Goal: Task Accomplishment & Management: Manage account settings

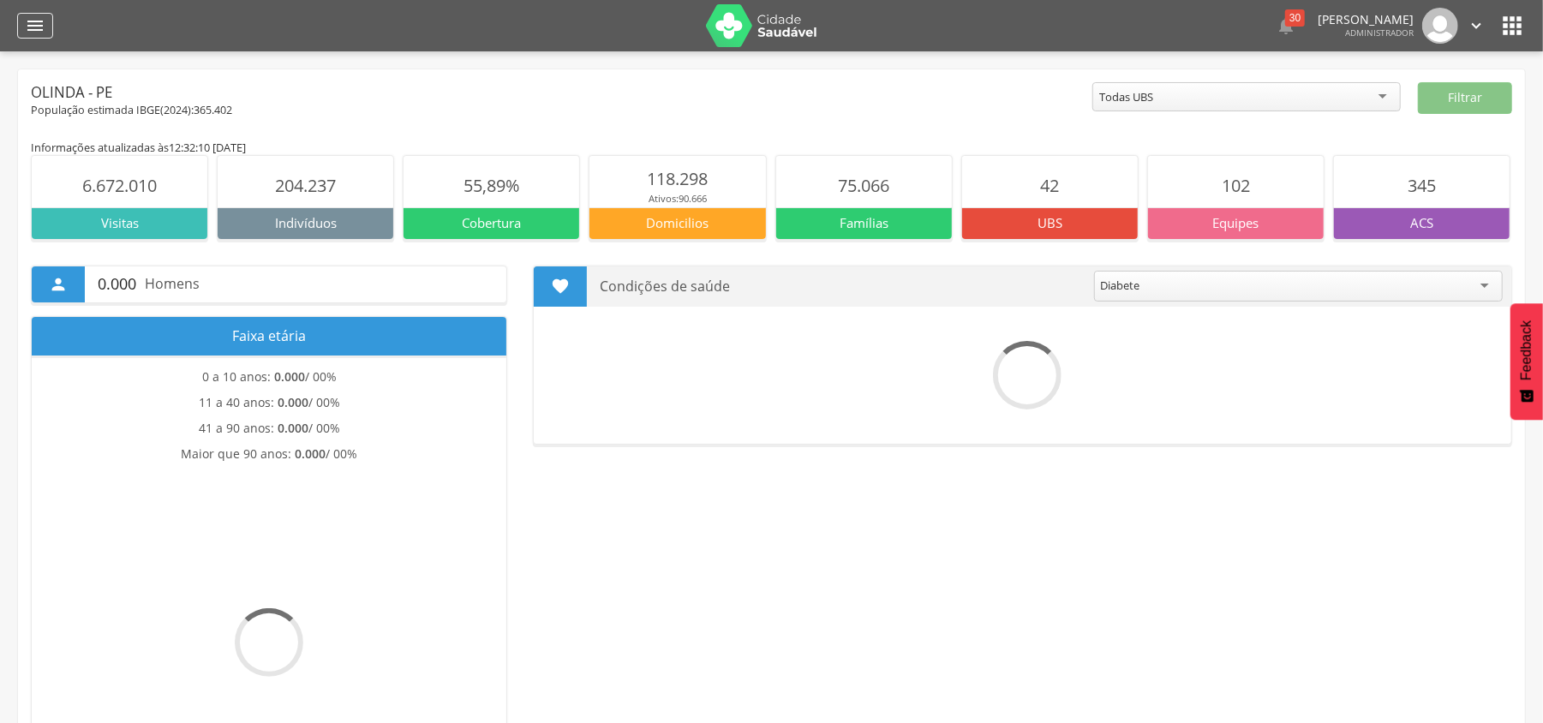
click at [39, 34] on icon "" at bounding box center [35, 25] width 21 height 21
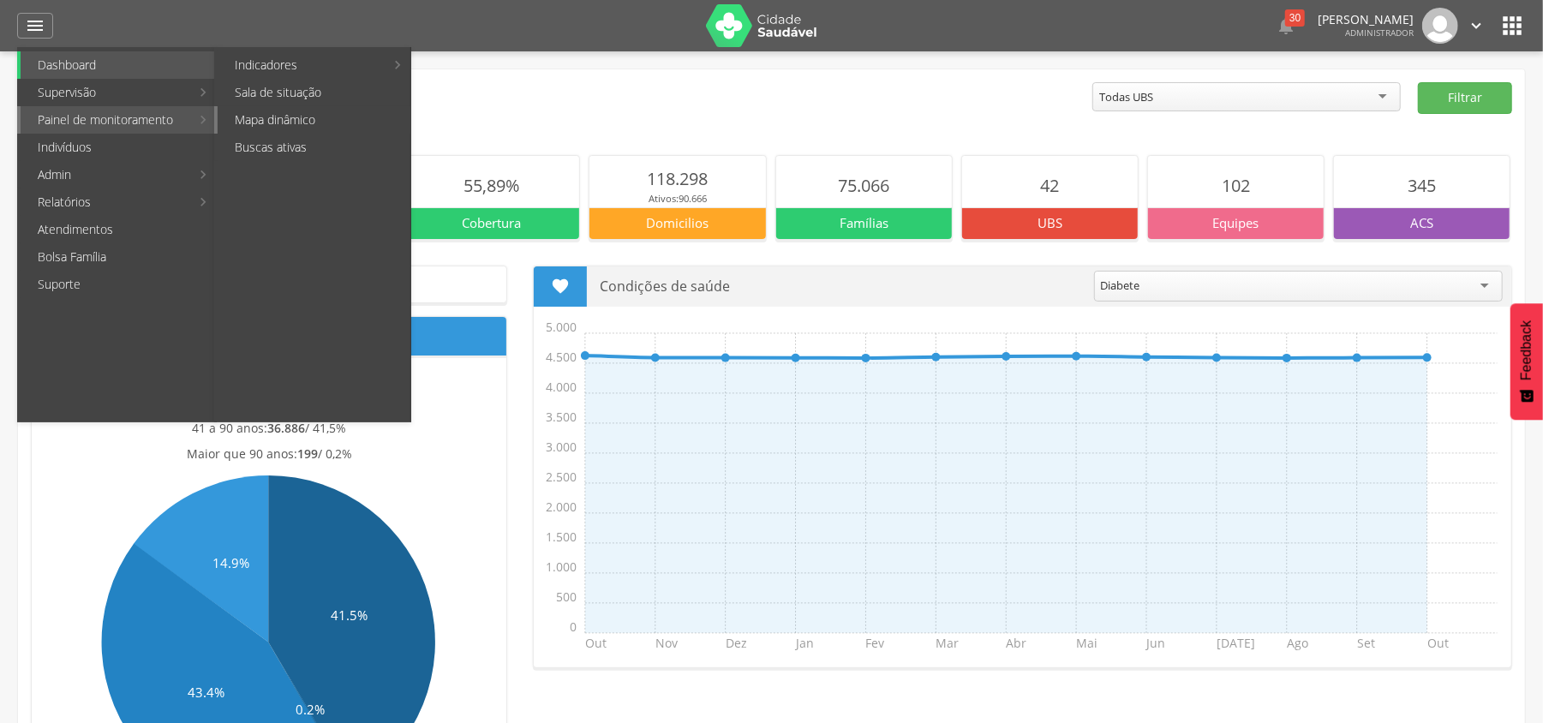
click at [292, 120] on link "Mapa dinâmico" at bounding box center [314, 119] width 193 height 27
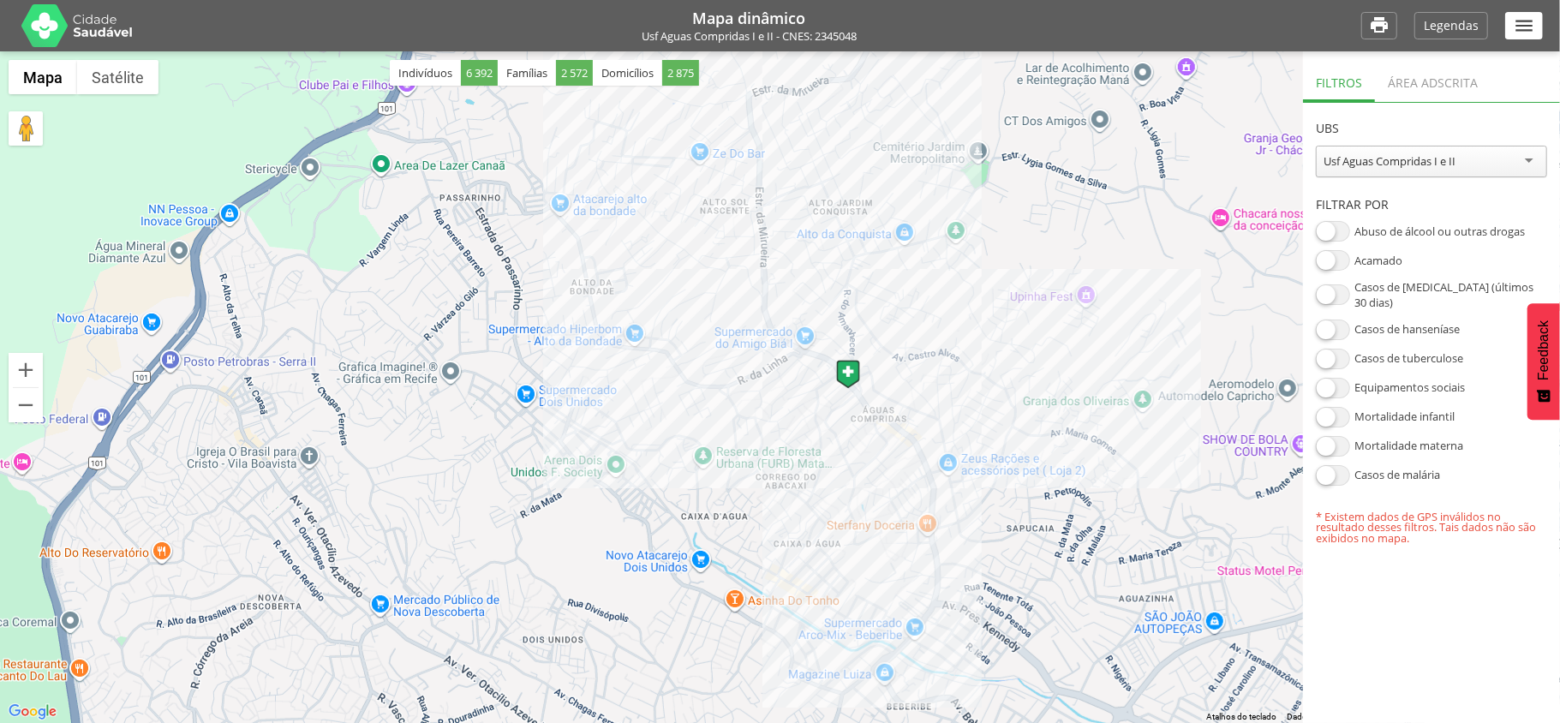
click at [1437, 80] on div "Área adscrita" at bounding box center [1433, 81] width 116 height 42
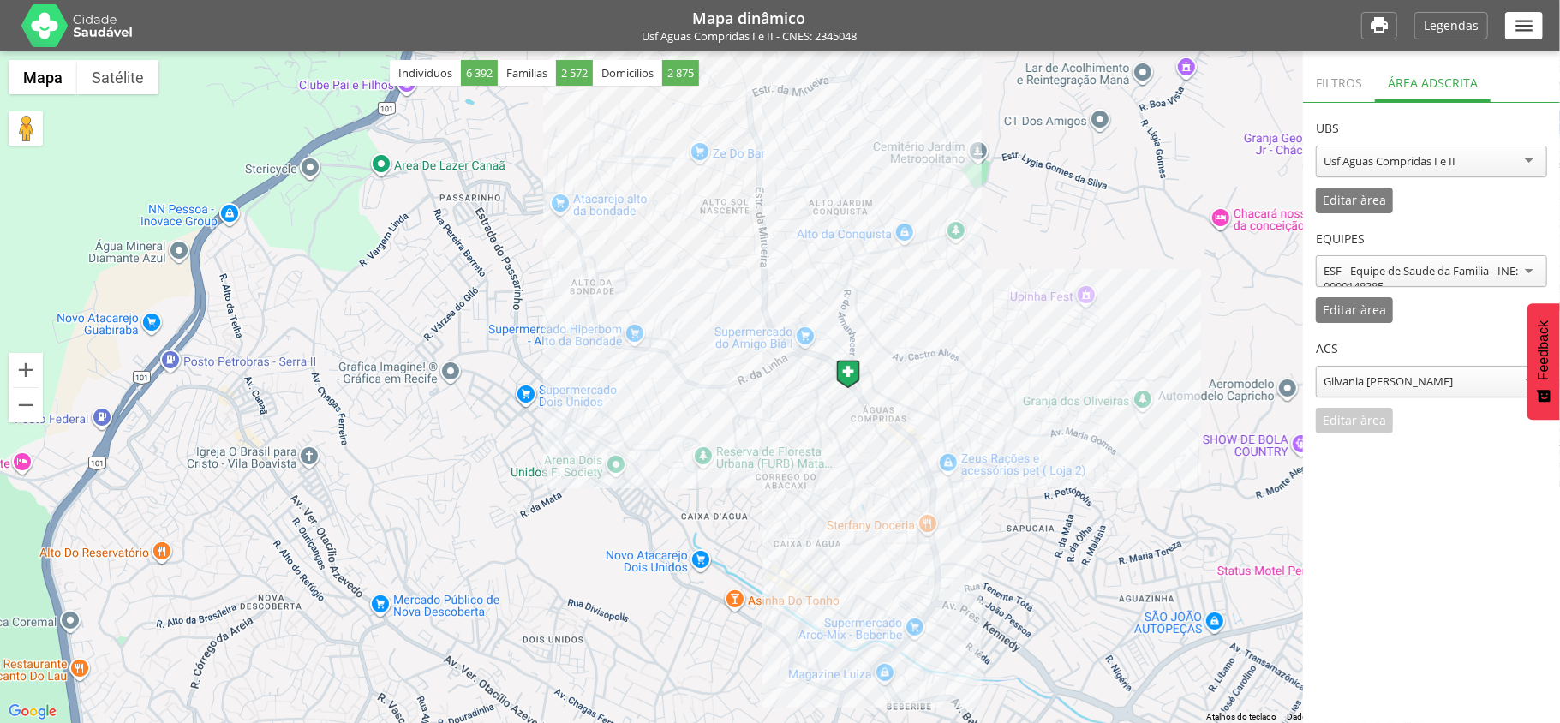
click at [1328, 73] on div "Filtros" at bounding box center [1339, 81] width 72 height 42
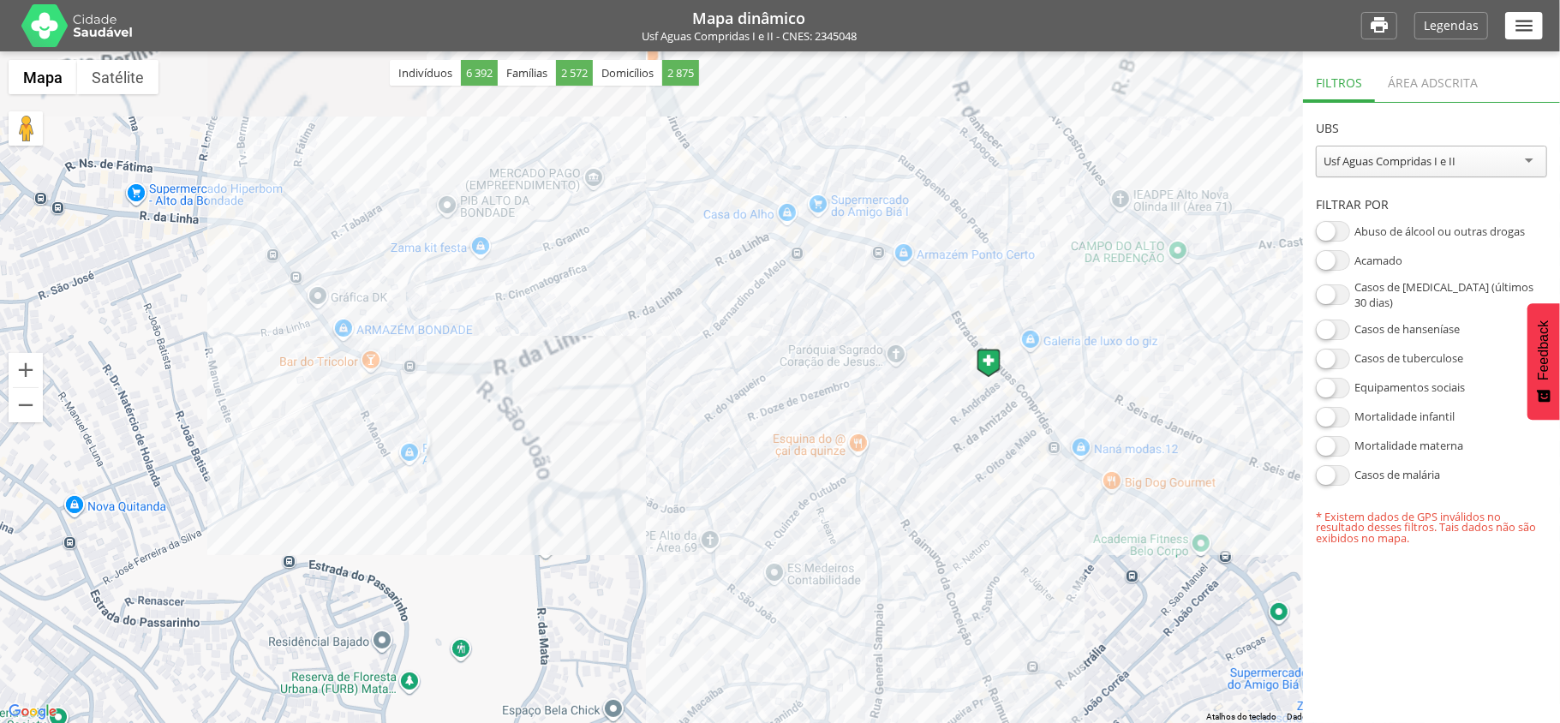
drag, startPoint x: 942, startPoint y: 303, endPoint x: 893, endPoint y: 485, distance: 188.3
click at [893, 485] on div at bounding box center [780, 387] width 1560 height 672
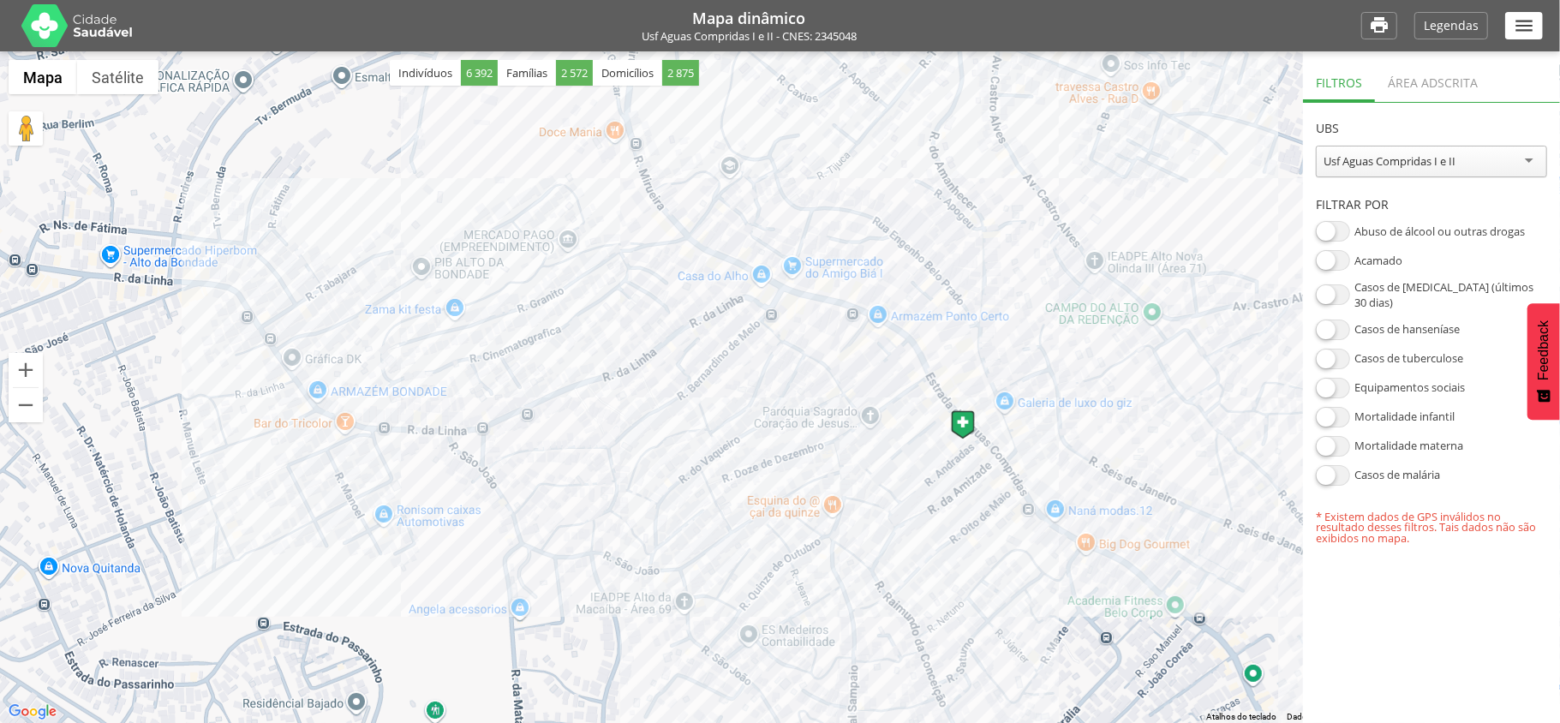
drag, startPoint x: 906, startPoint y: 330, endPoint x: 847, endPoint y: 487, distance: 167.5
click at [847, 485] on div at bounding box center [780, 387] width 1560 height 672
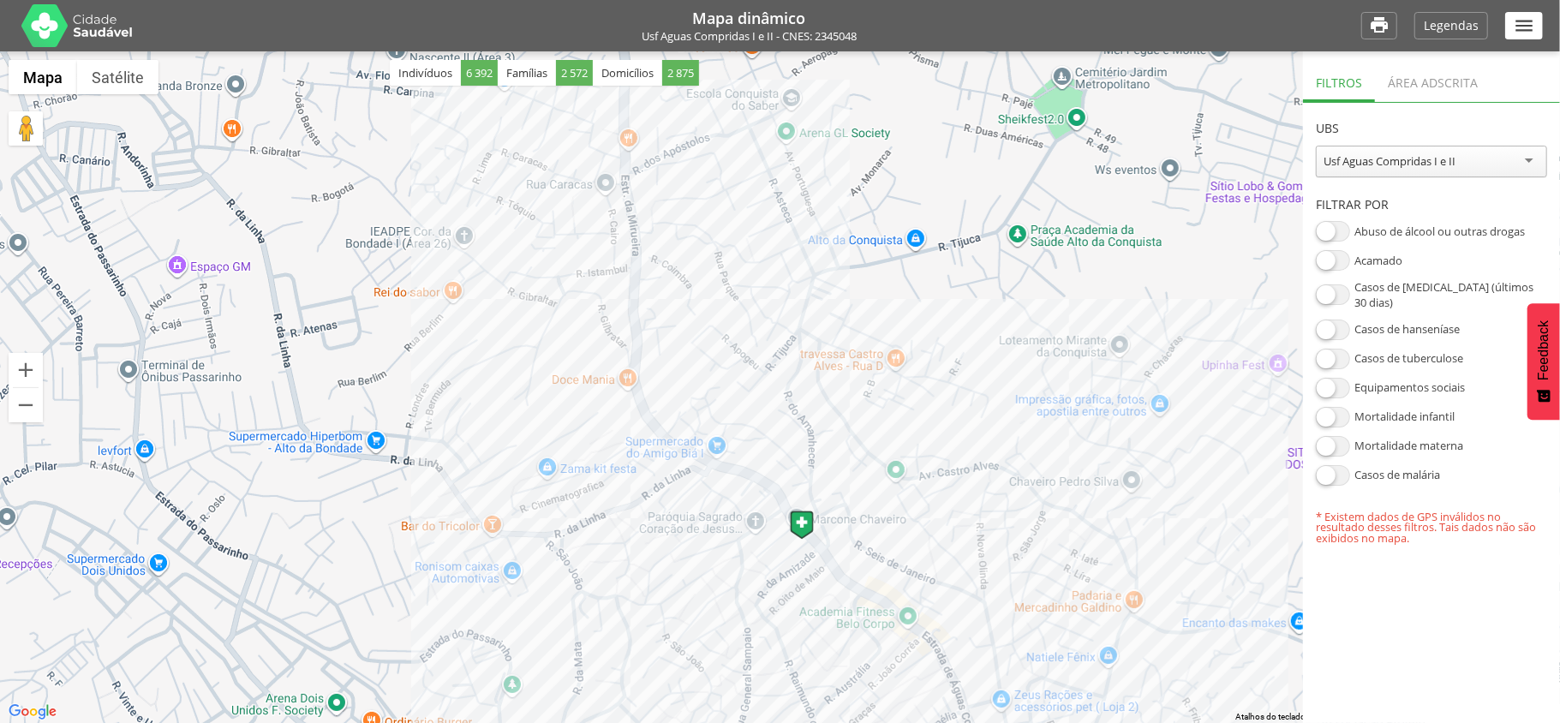
click at [905, 392] on div at bounding box center [780, 387] width 1560 height 672
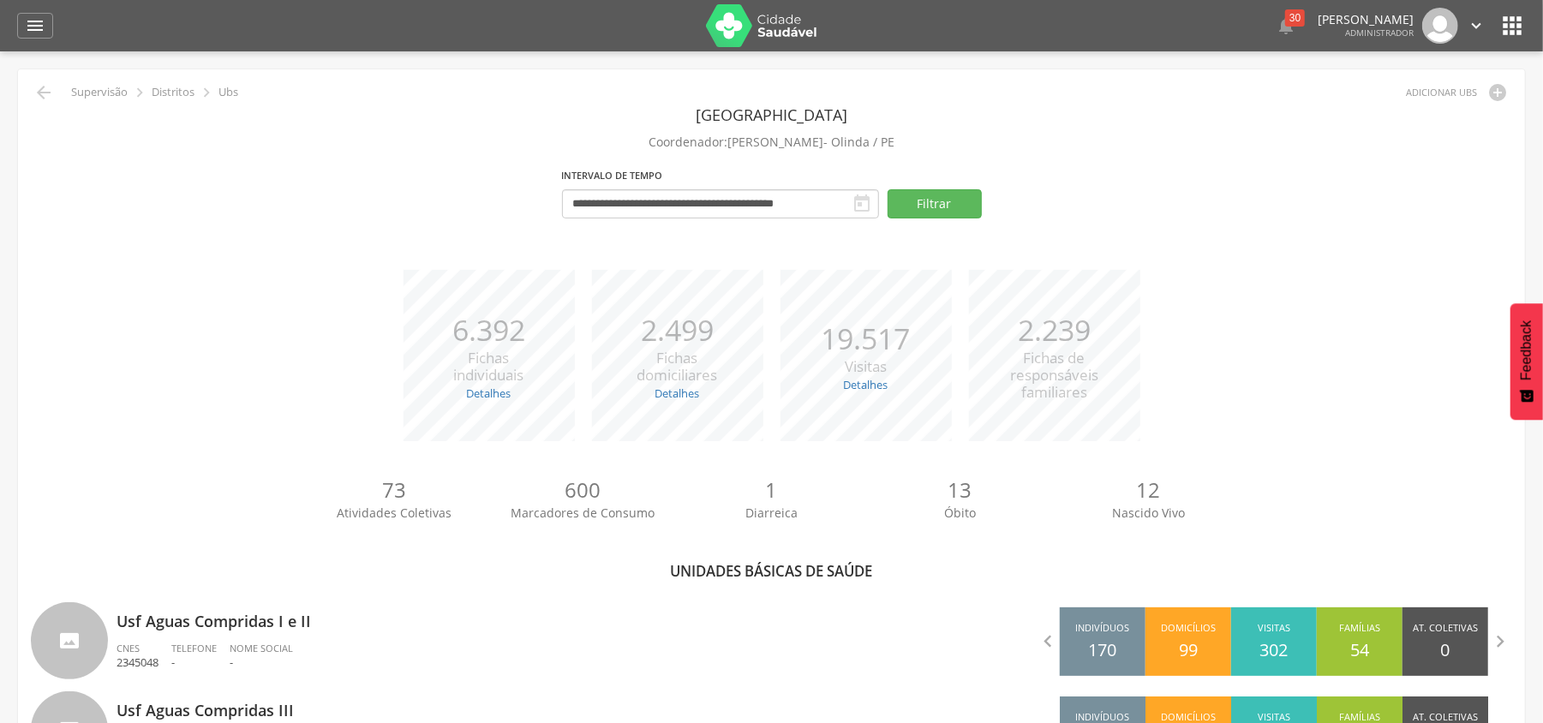
click at [749, 15] on img at bounding box center [761, 25] width 111 height 43
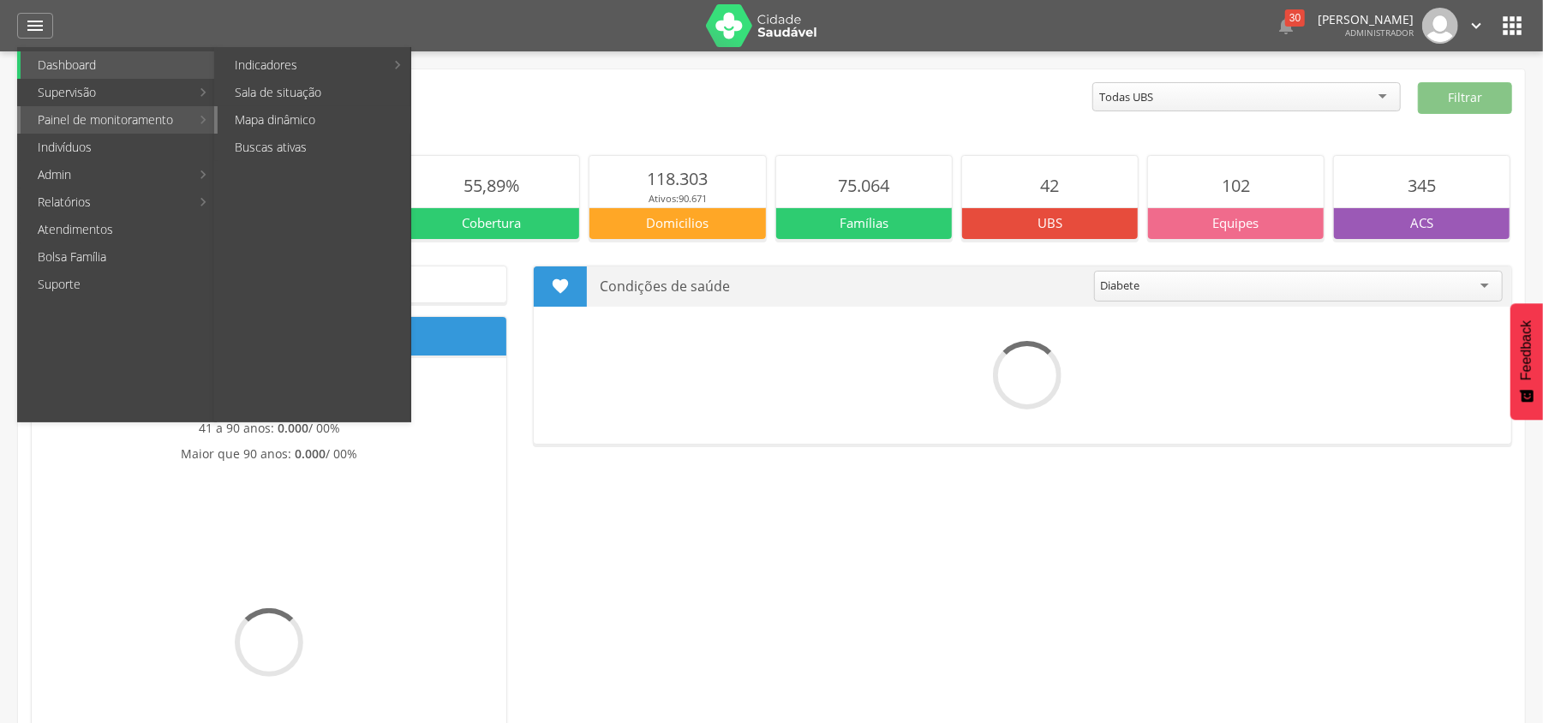
click at [282, 114] on link "Mapa dinâmico" at bounding box center [314, 119] width 193 height 27
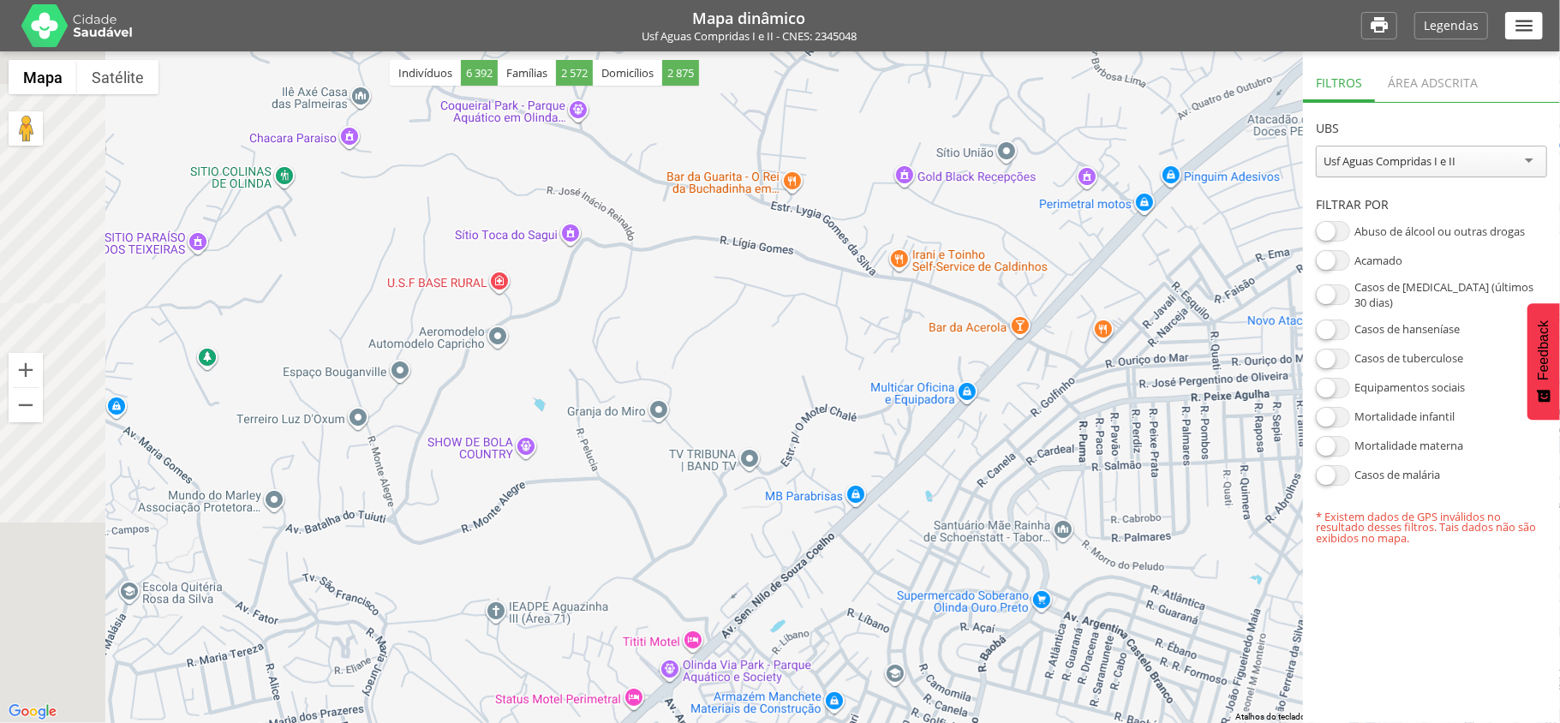
click at [1437, 87] on div "Área adscrita" at bounding box center [1433, 81] width 116 height 42
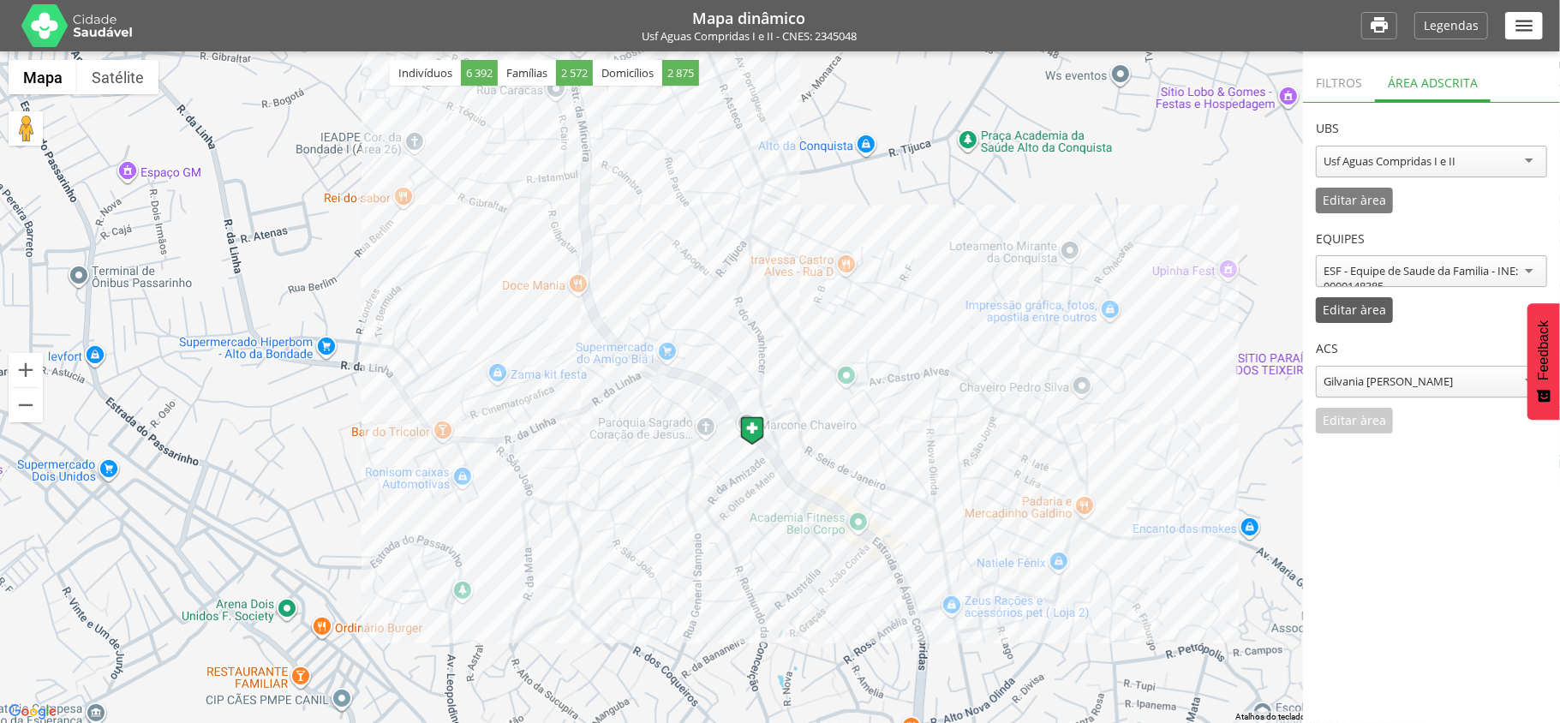
click at [1365, 309] on p "Editar àrea" at bounding box center [1354, 310] width 63 height 12
click at [1448, 314] on p "Cancelar" at bounding box center [1444, 310] width 51 height 12
click at [1359, 419] on p "Editar àrea" at bounding box center [1354, 421] width 63 height 12
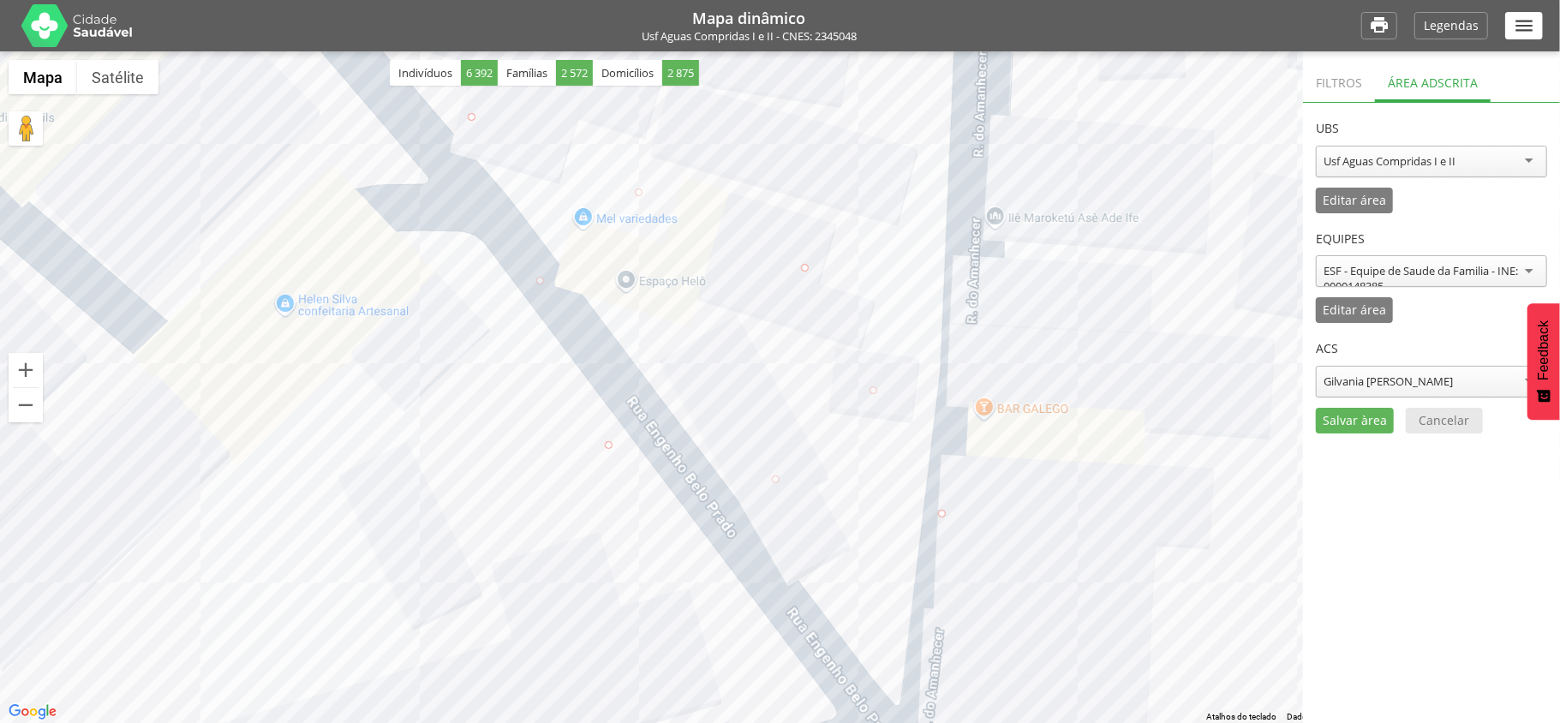
click at [755, 403] on div at bounding box center [780, 387] width 1560 height 672
drag, startPoint x: 944, startPoint y: 511, endPoint x: 1129, endPoint y: 579, distance: 197.0
drag, startPoint x: 608, startPoint y: 445, endPoint x: 416, endPoint y: 535, distance: 211.9
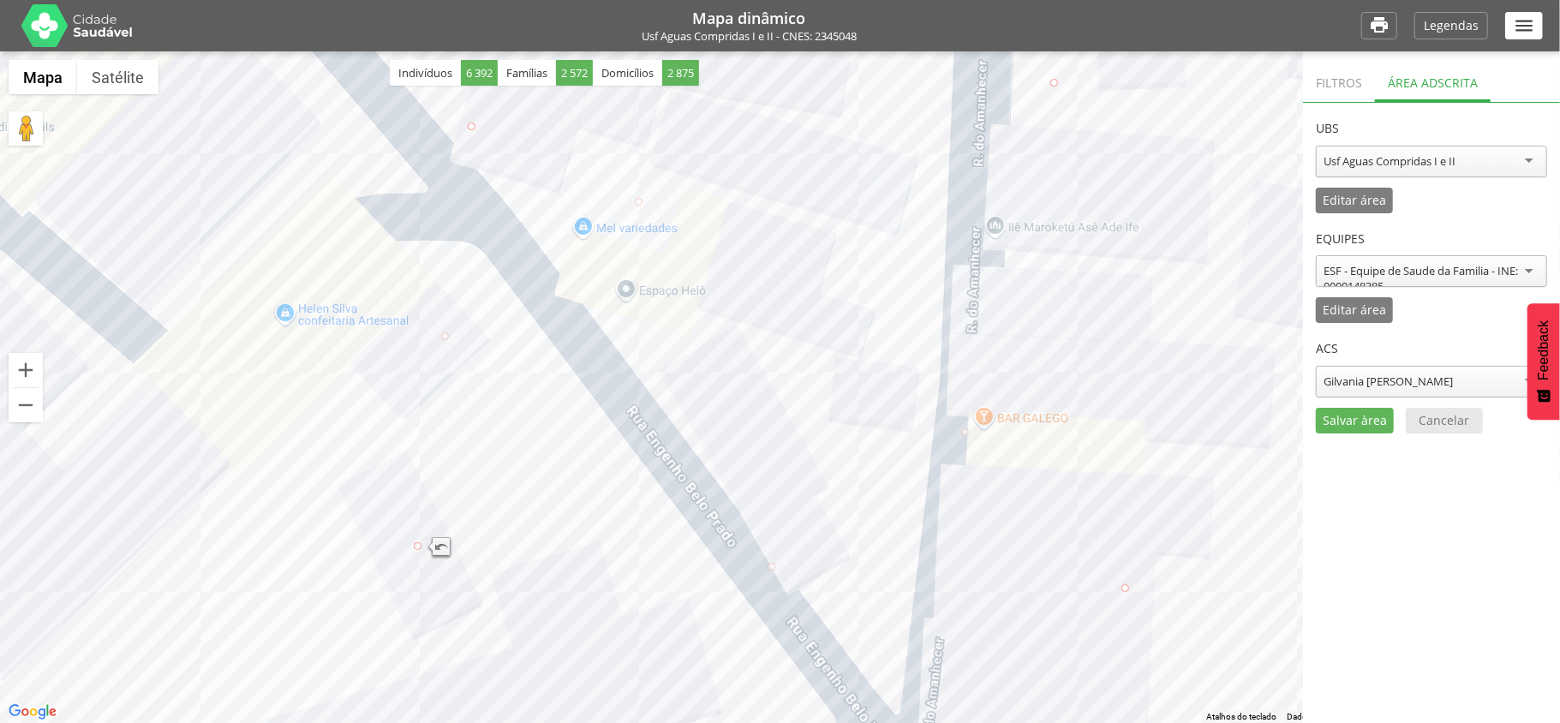
drag, startPoint x: 805, startPoint y: 265, endPoint x: 1066, endPoint y: 69, distance: 325.5
drag, startPoint x: 470, startPoint y: 132, endPoint x: 268, endPoint y: 87, distance: 207.2
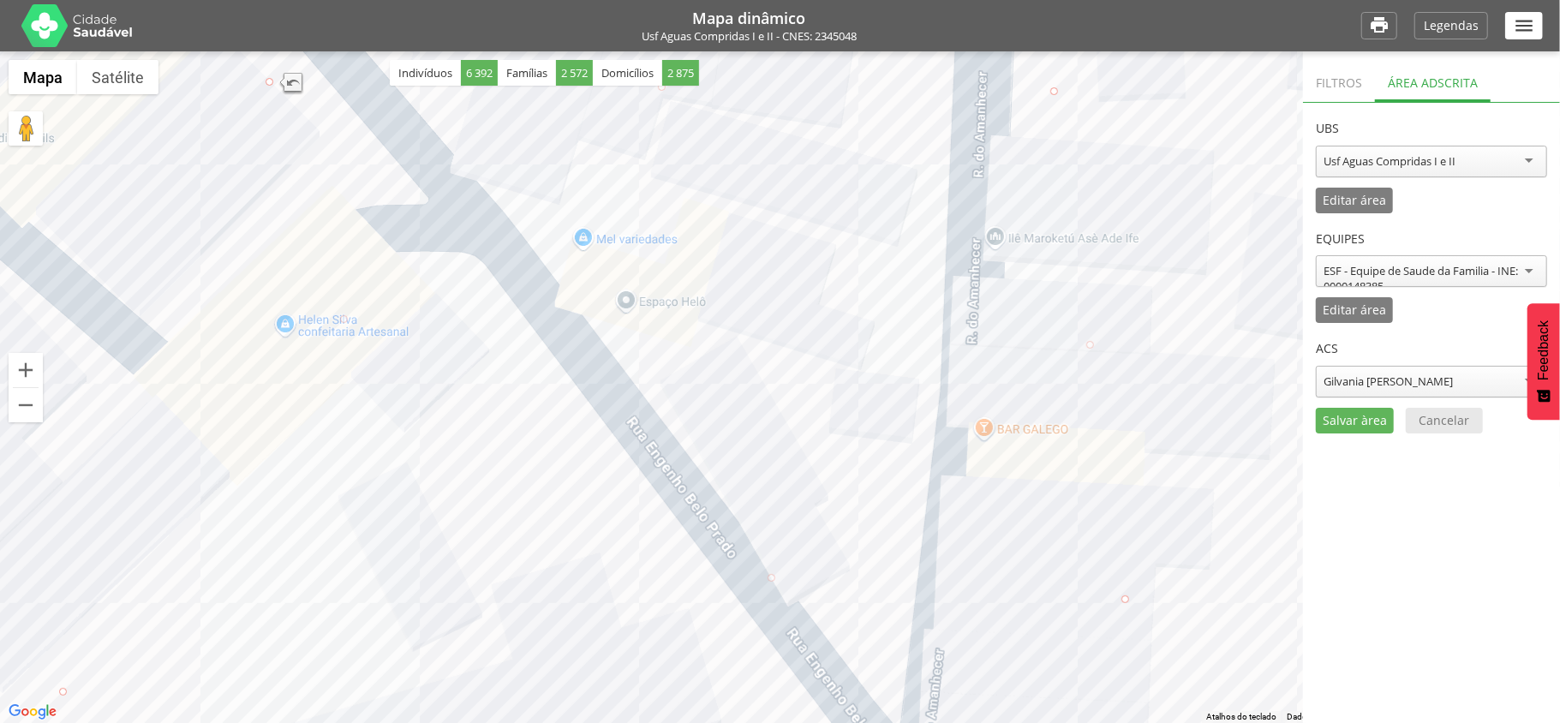
drag, startPoint x: 416, startPoint y: 563, endPoint x: 59, endPoint y: 692, distance: 379.9
click at [1344, 425] on p "Salvar àrea" at bounding box center [1355, 421] width 64 height 12
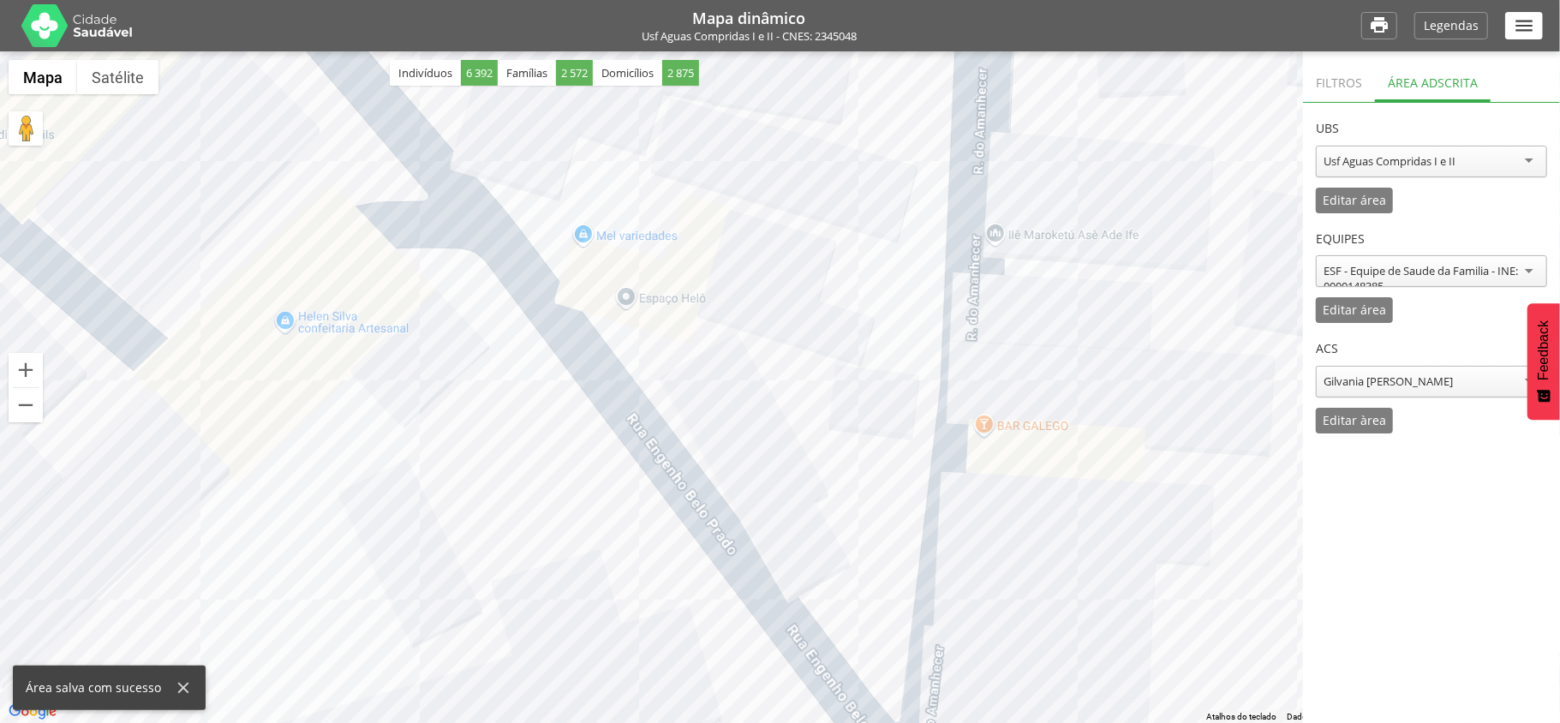
click at [1434, 374] on div "Gilvania [PERSON_NAME]" at bounding box center [1387, 380] width 129 height 15
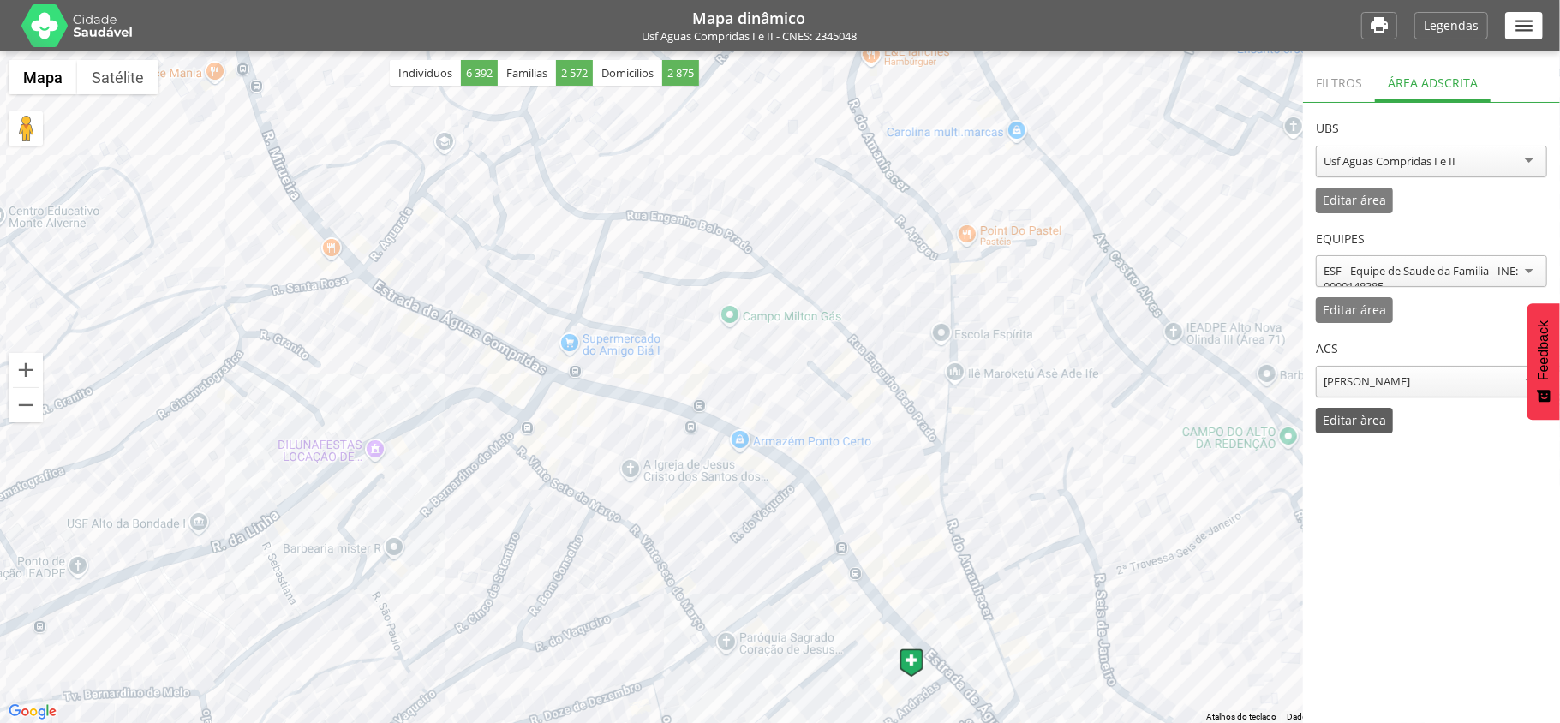
click at [1344, 422] on p "Editar àrea" at bounding box center [1354, 421] width 63 height 12
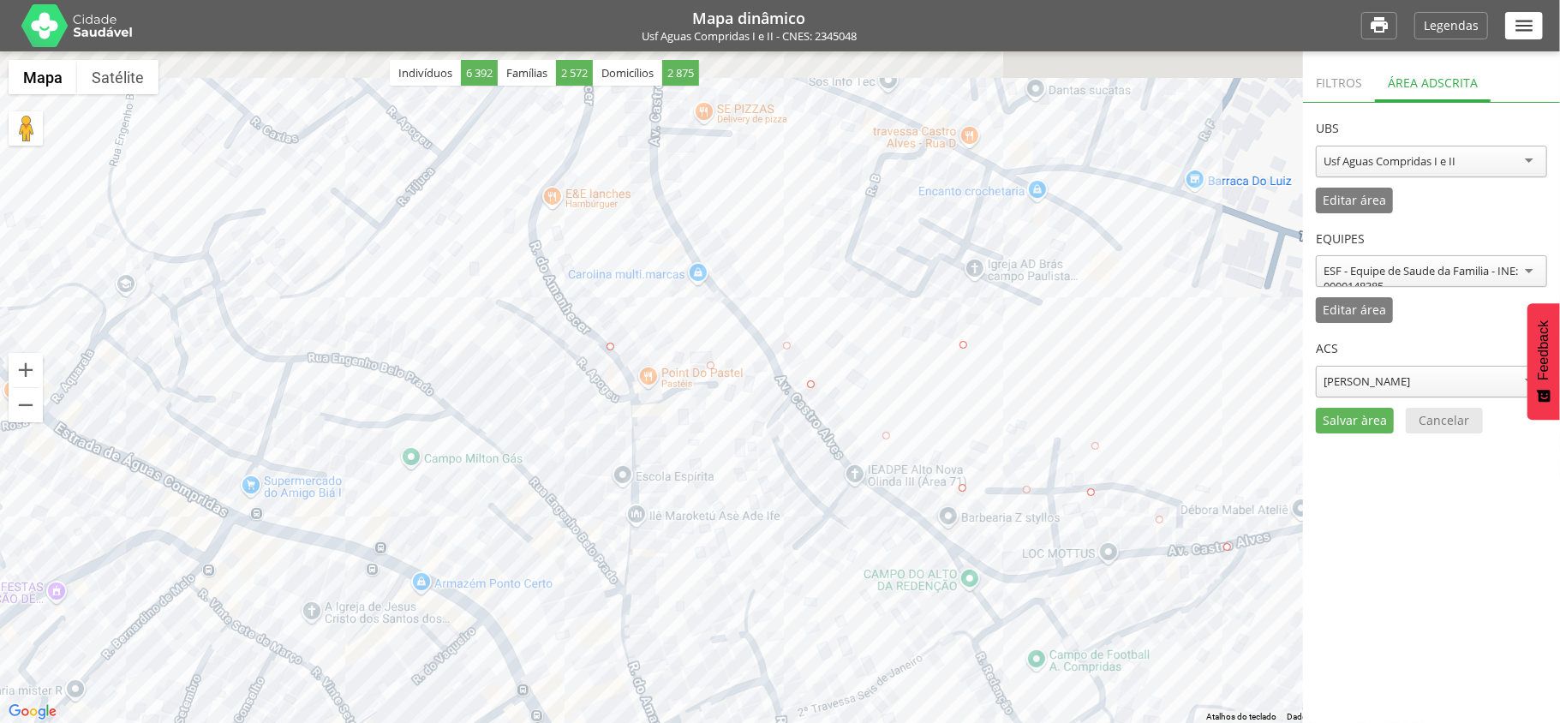
drag, startPoint x: 1053, startPoint y: 285, endPoint x: 776, endPoint y: 446, distance: 320.1
click at [776, 446] on div at bounding box center [780, 387] width 1560 height 672
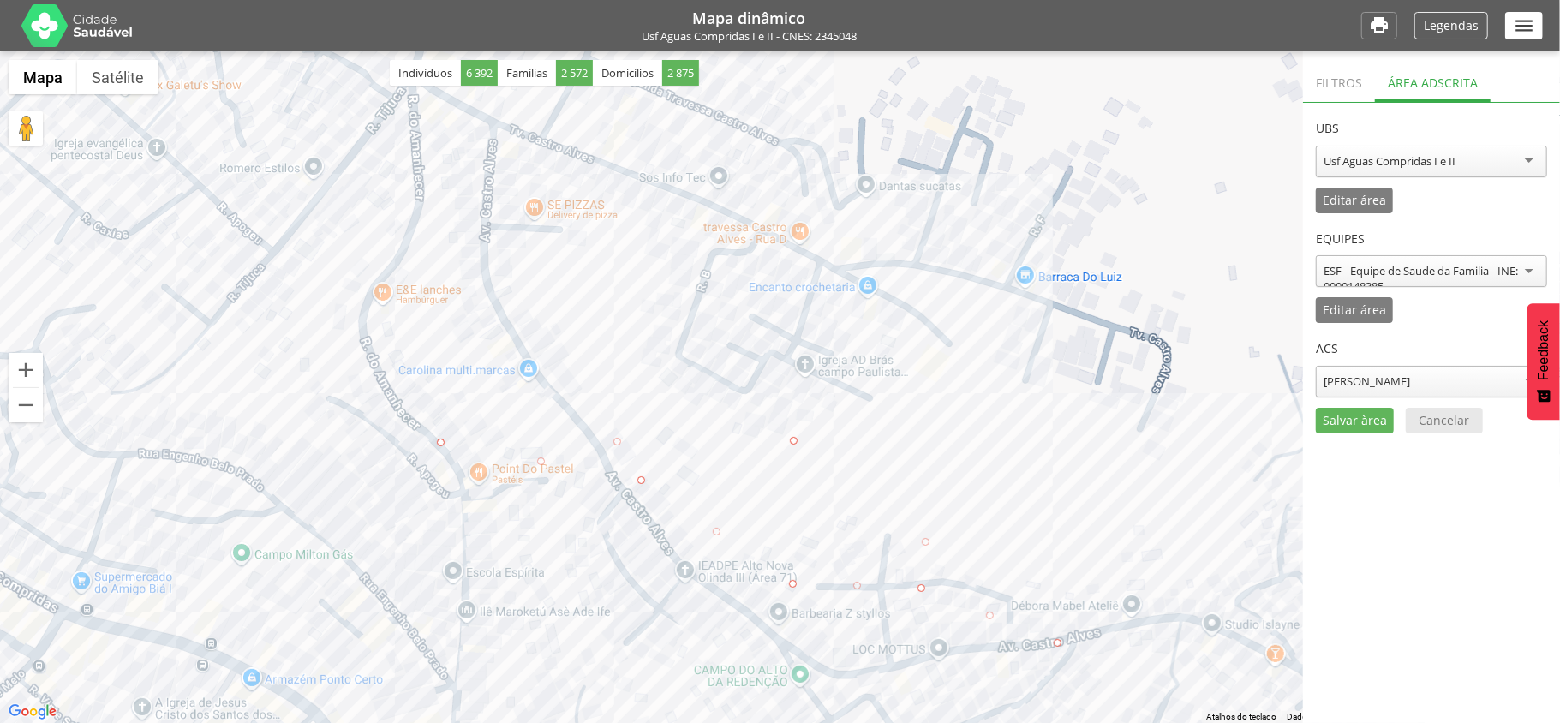
click at [1460, 20] on p "Legendas" at bounding box center [1451, 26] width 55 height 12
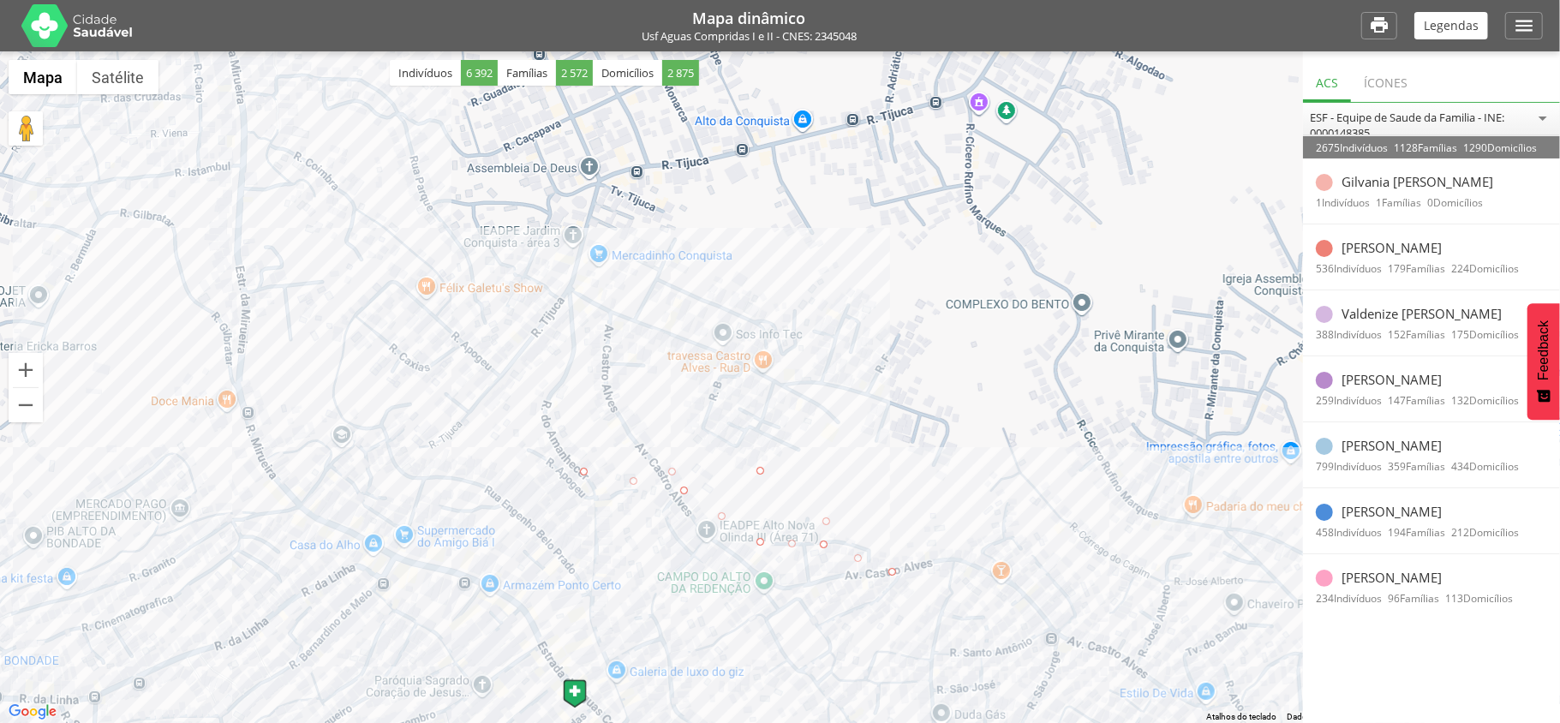
click at [1359, 319] on p "Valdenize [PERSON_NAME]" at bounding box center [1421, 313] width 160 height 15
click at [1430, 26] on p "Legendas" at bounding box center [1451, 26] width 55 height 12
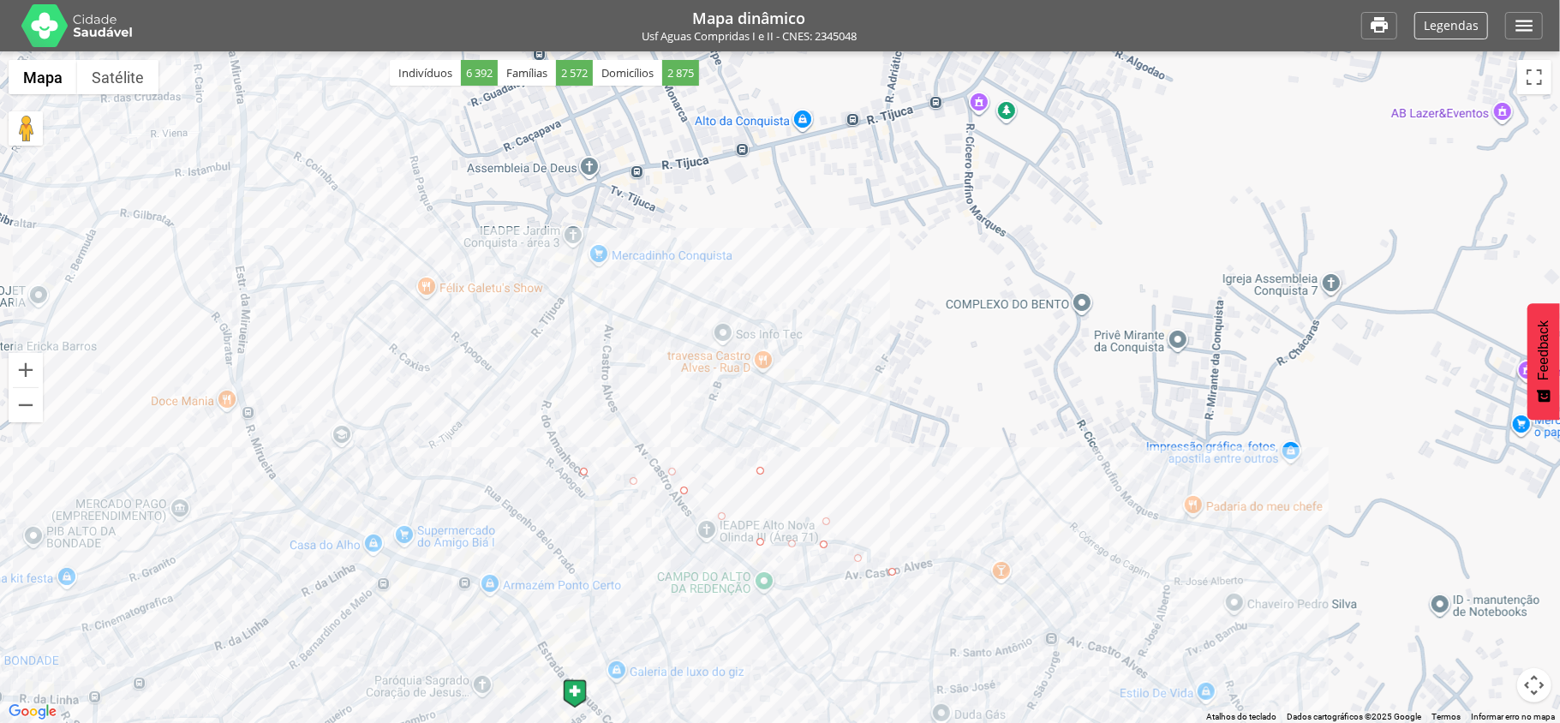
click at [1449, 35] on div "Legendas" at bounding box center [1451, 25] width 74 height 27
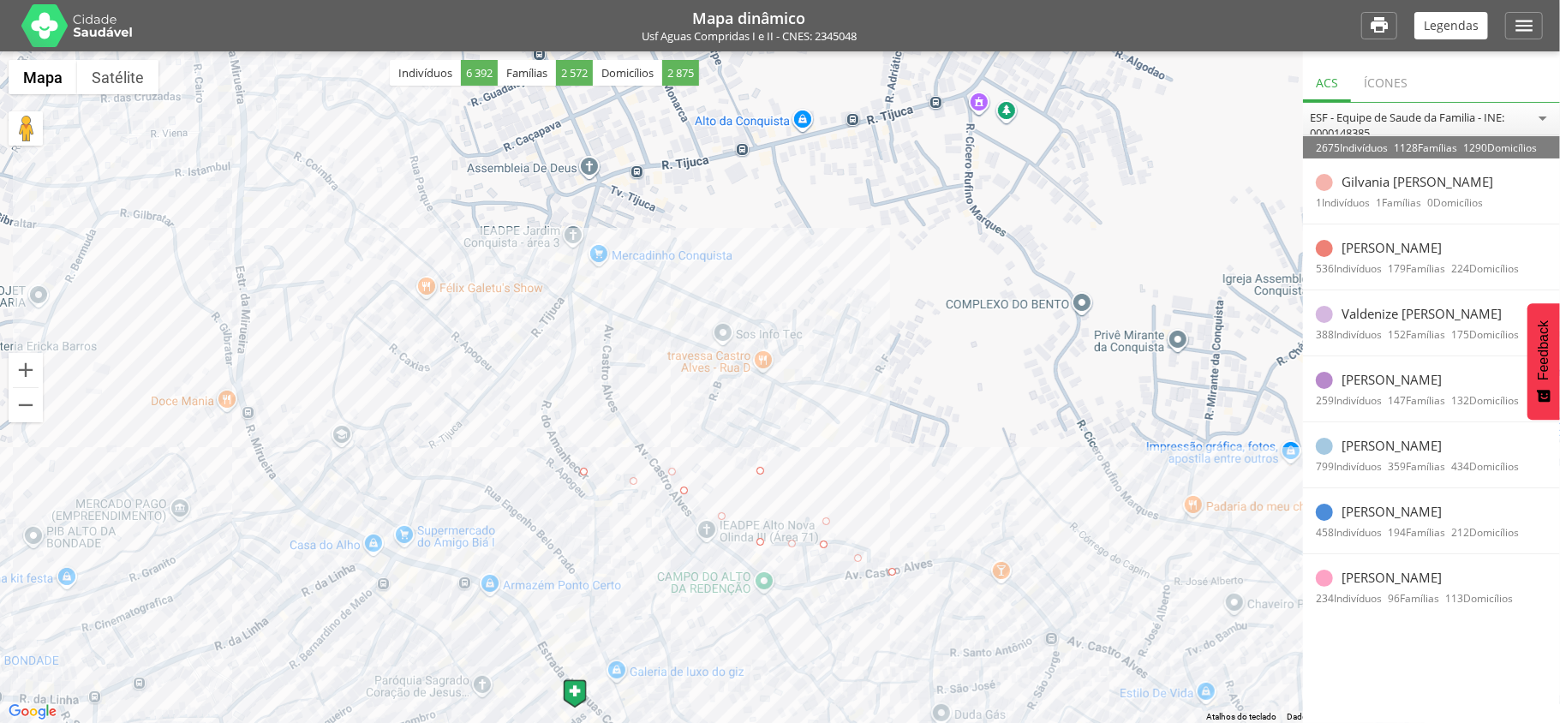
click at [1385, 74] on div "Ícones" at bounding box center [1385, 81] width 69 height 42
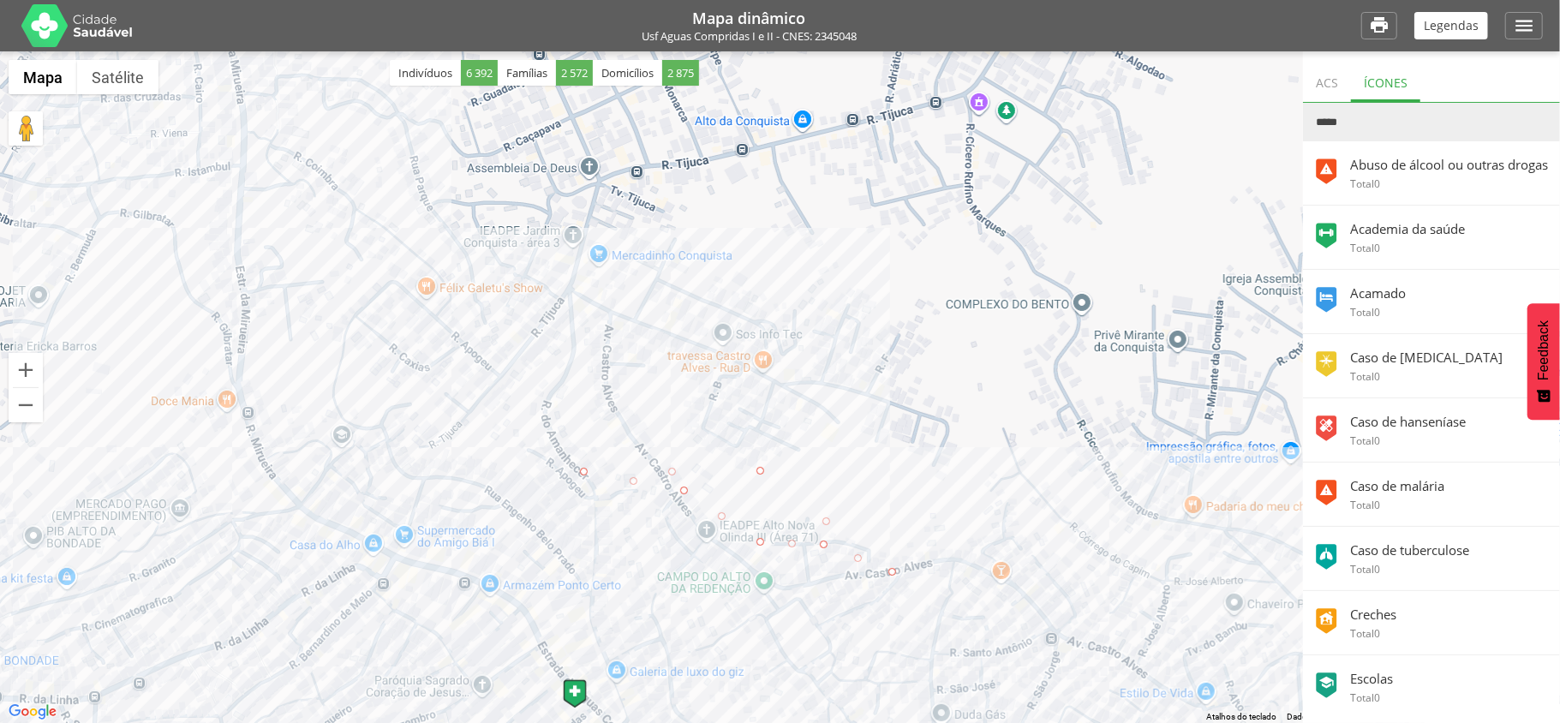
click at [1327, 81] on div "ACS" at bounding box center [1327, 81] width 48 height 42
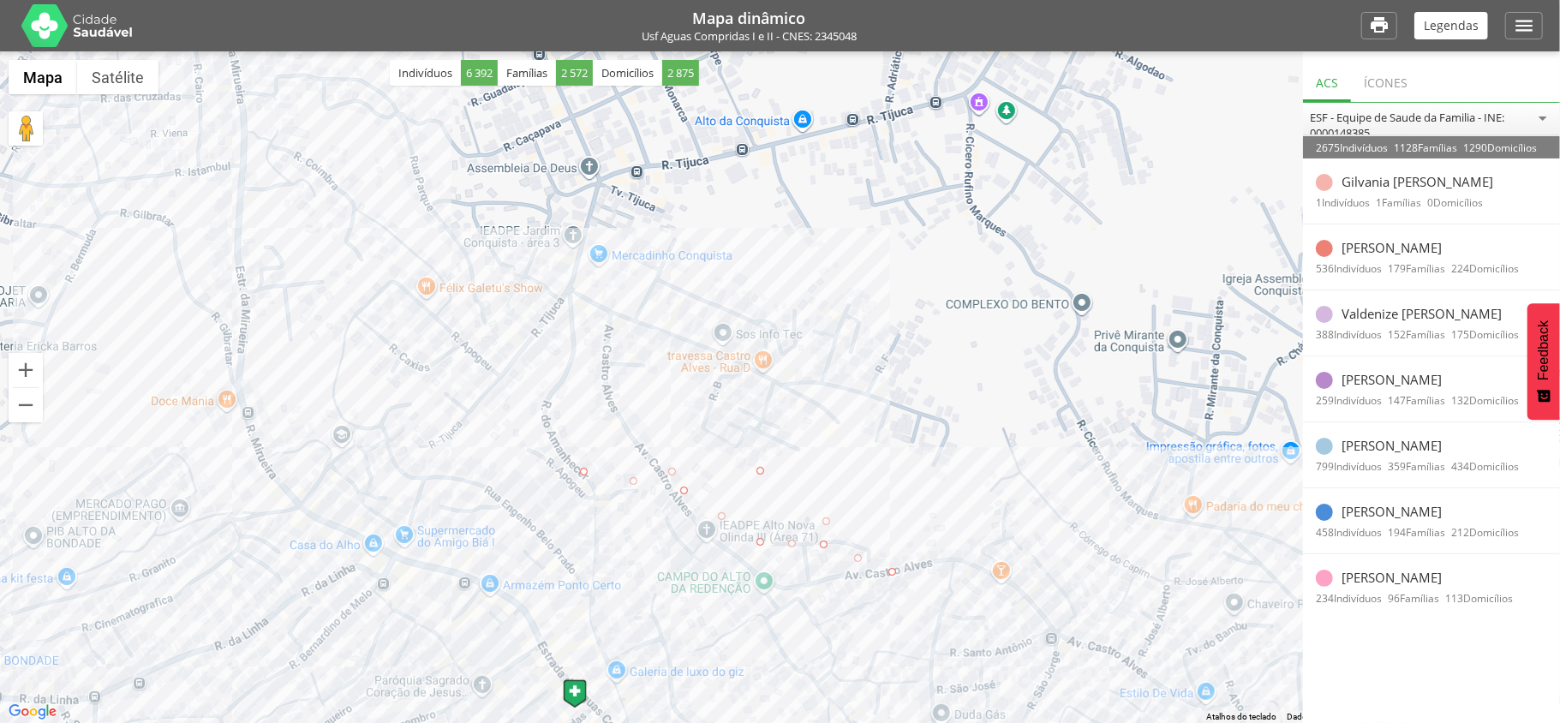
click at [1478, 25] on div "Legendas" at bounding box center [1451, 25] width 74 height 27
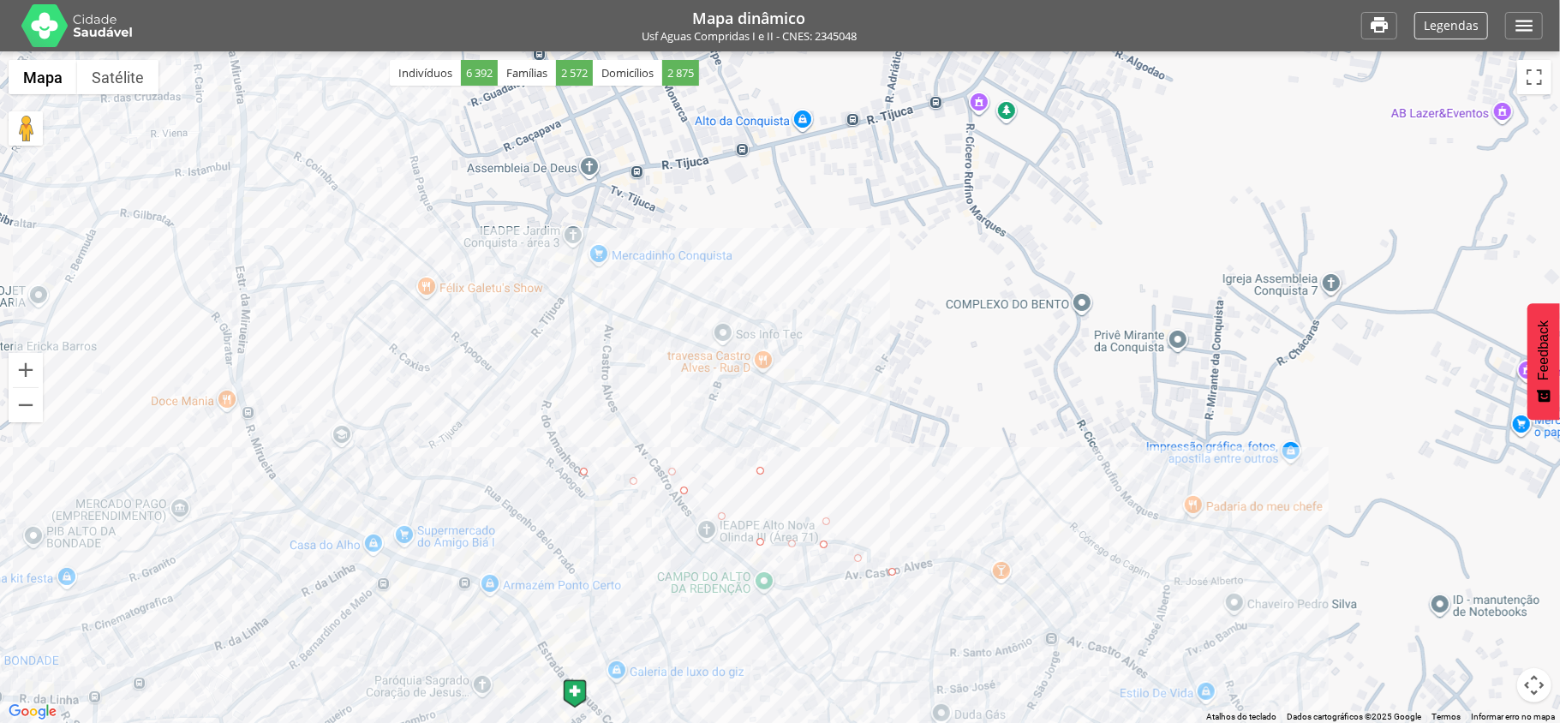
click at [1478, 25] on div "Legendas" at bounding box center [1451, 25] width 74 height 27
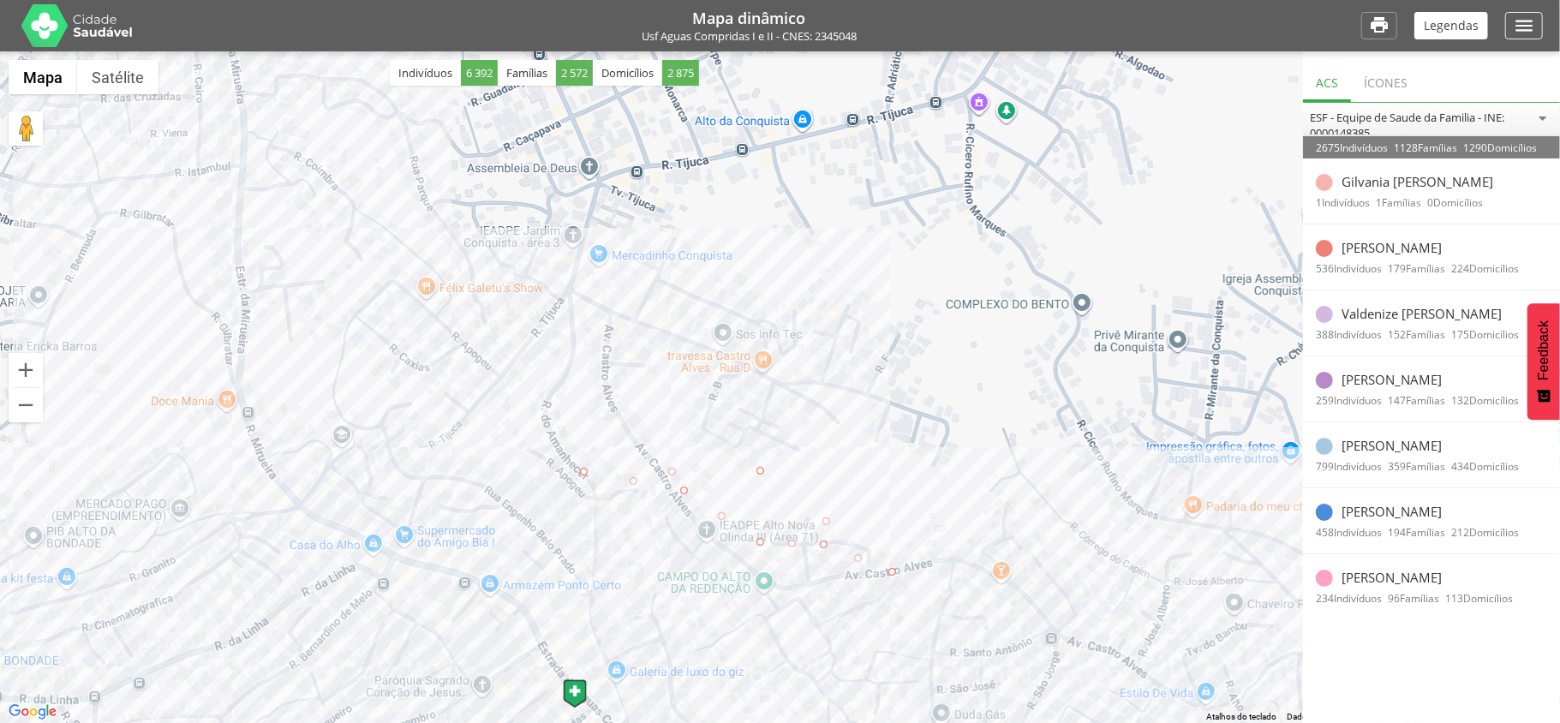
click at [1526, 29] on icon "" at bounding box center [1524, 26] width 22 height 22
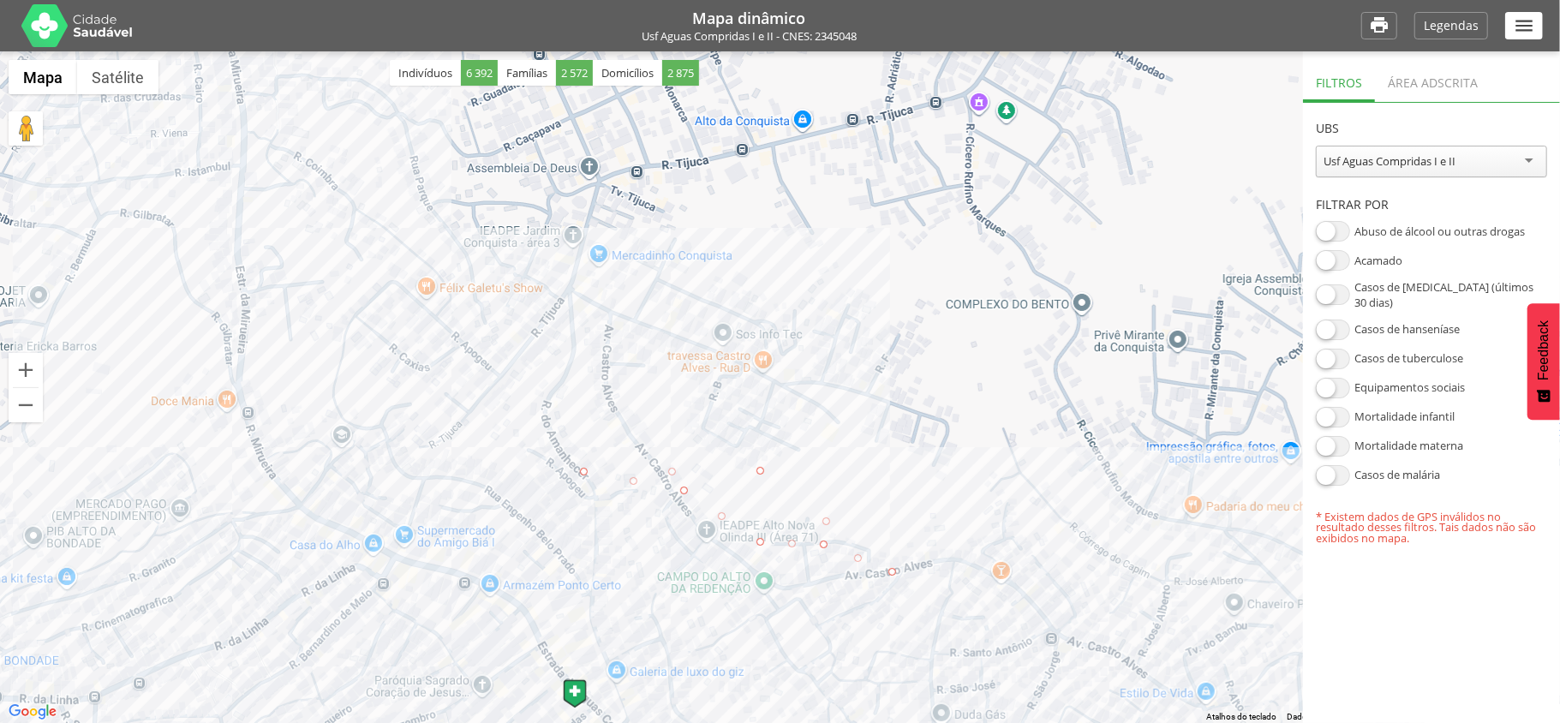
click at [1430, 75] on div "Área adscrita" at bounding box center [1433, 81] width 116 height 42
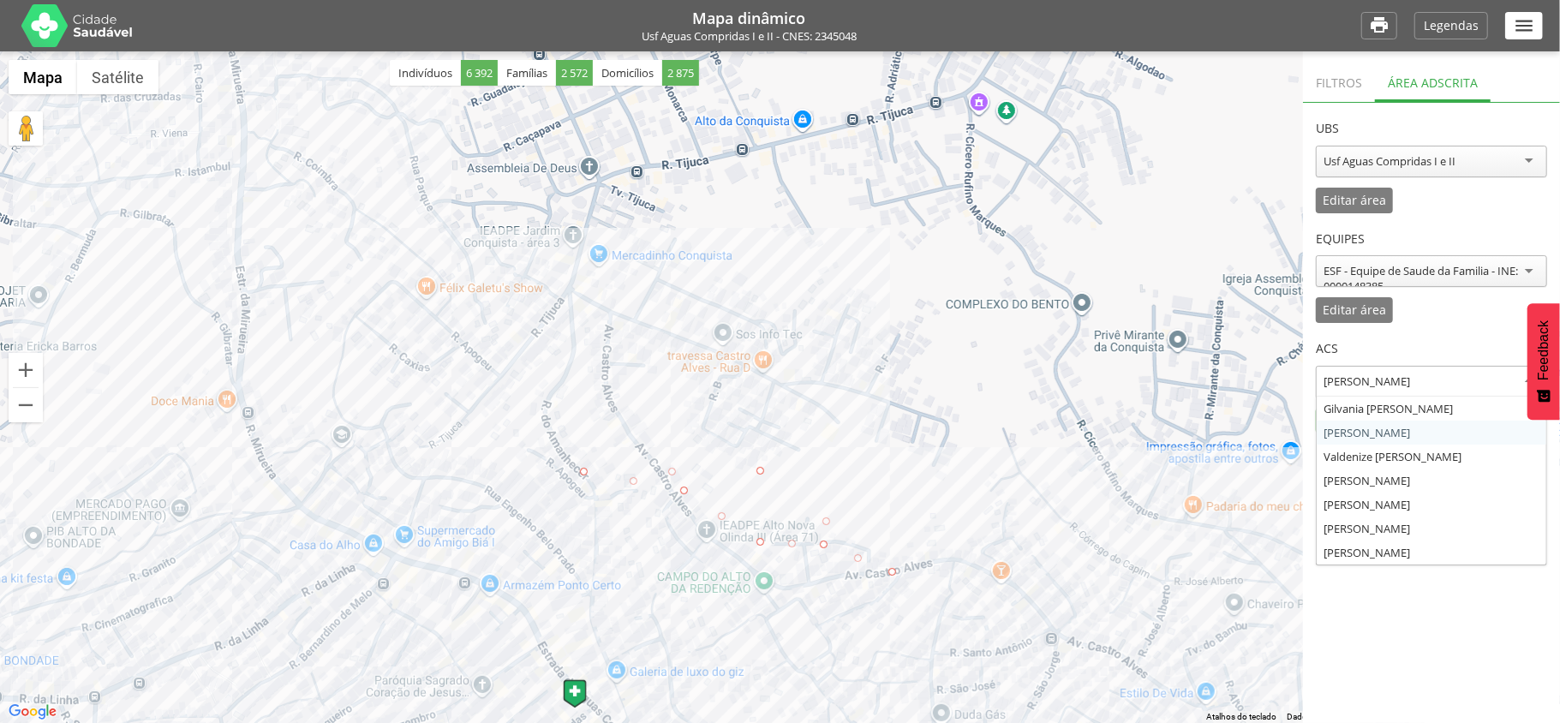
click at [1393, 380] on div "[PERSON_NAME]" at bounding box center [1366, 380] width 87 height 15
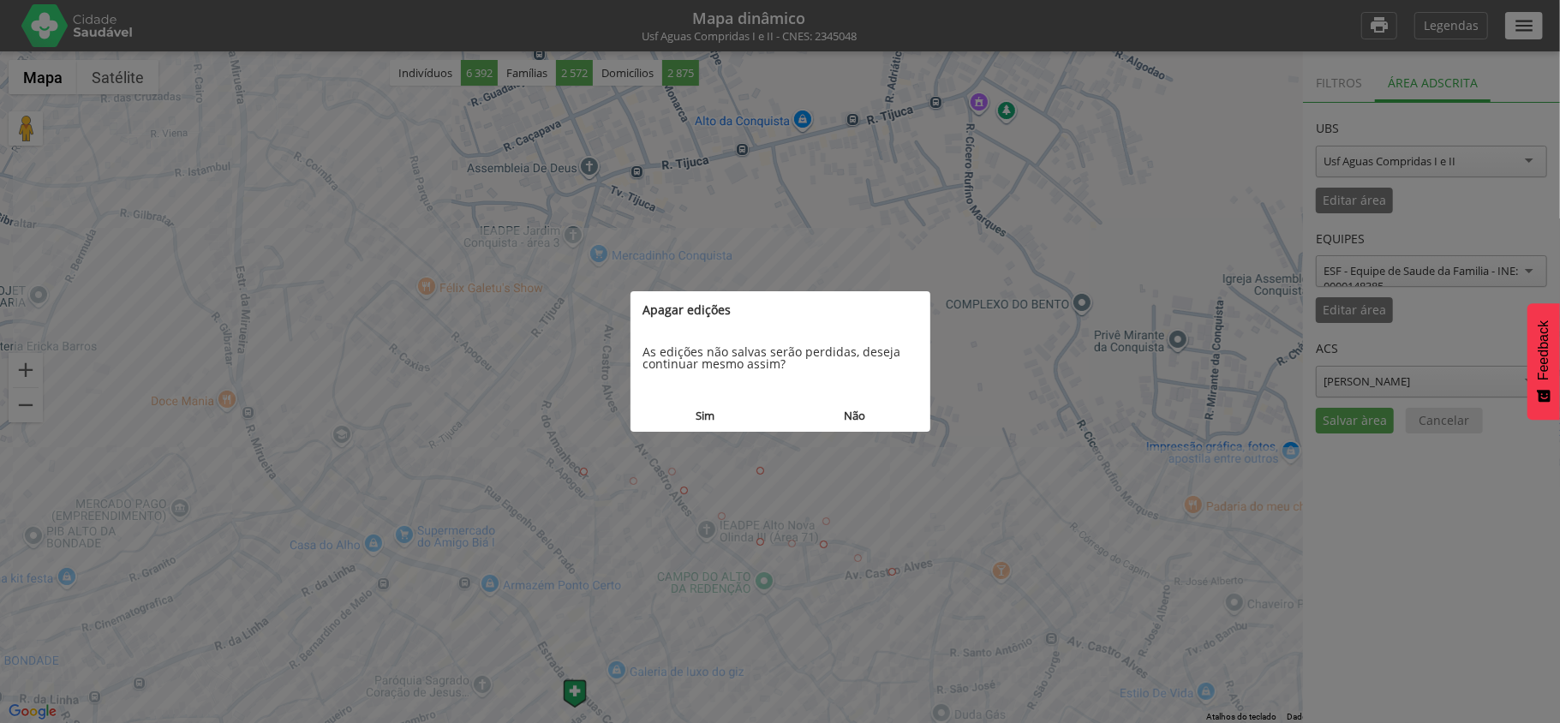
click at [680, 413] on button "Sim" at bounding box center [705, 416] width 150 height 32
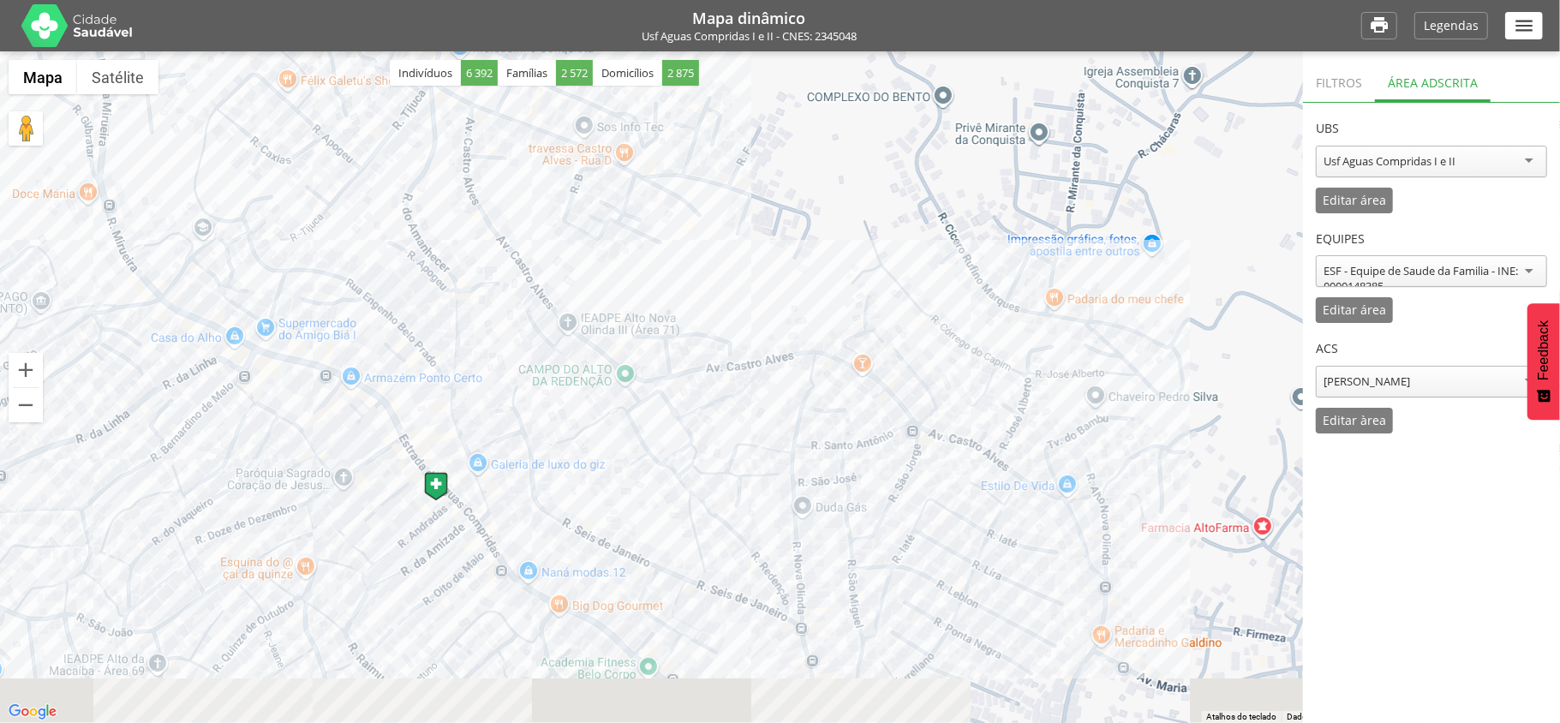
drag, startPoint x: 1023, startPoint y: 548, endPoint x: 1102, endPoint y: 303, distance: 257.3
click at [1102, 303] on div at bounding box center [780, 387] width 1560 height 672
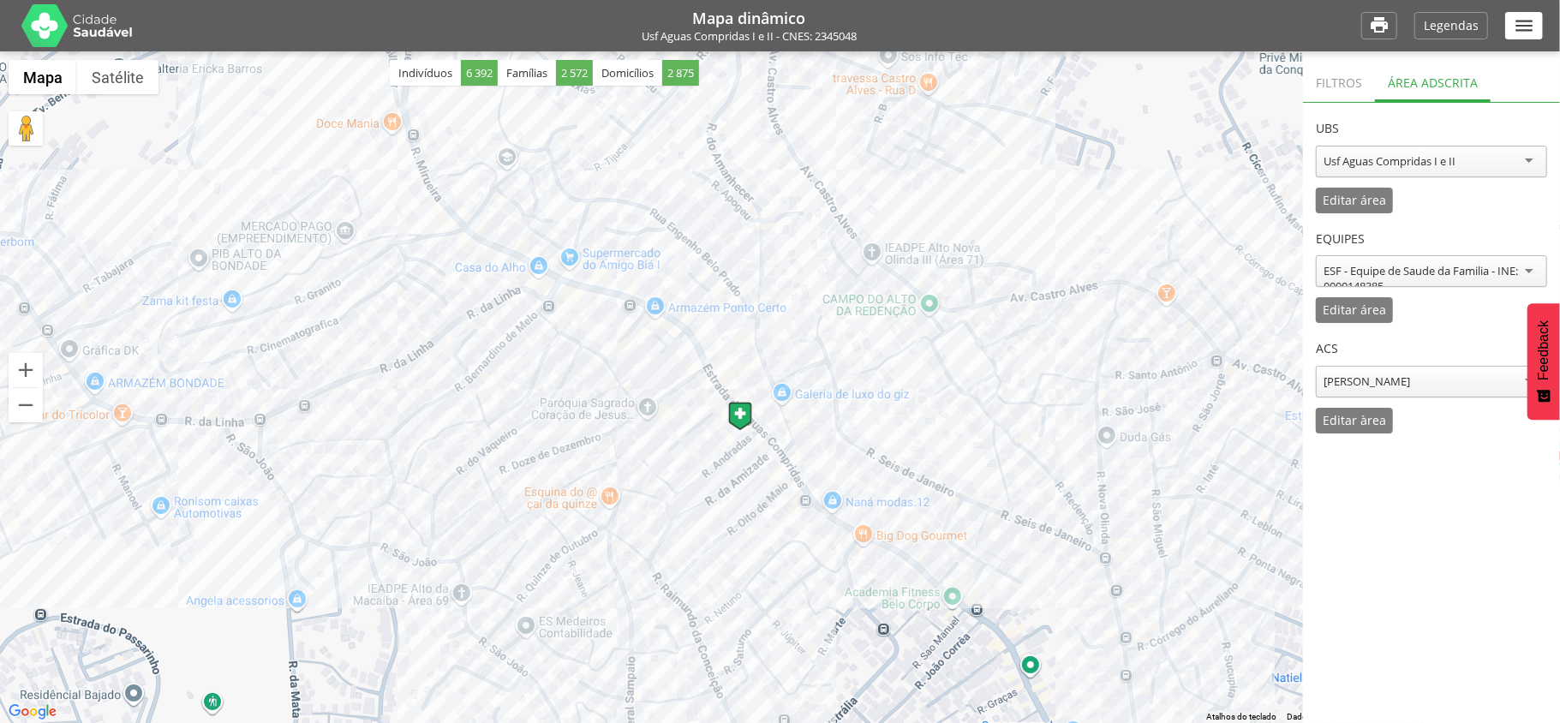
drag, startPoint x: 572, startPoint y: 550, endPoint x: 844, endPoint y: 525, distance: 272.7
click at [844, 525] on div at bounding box center [780, 387] width 1560 height 672
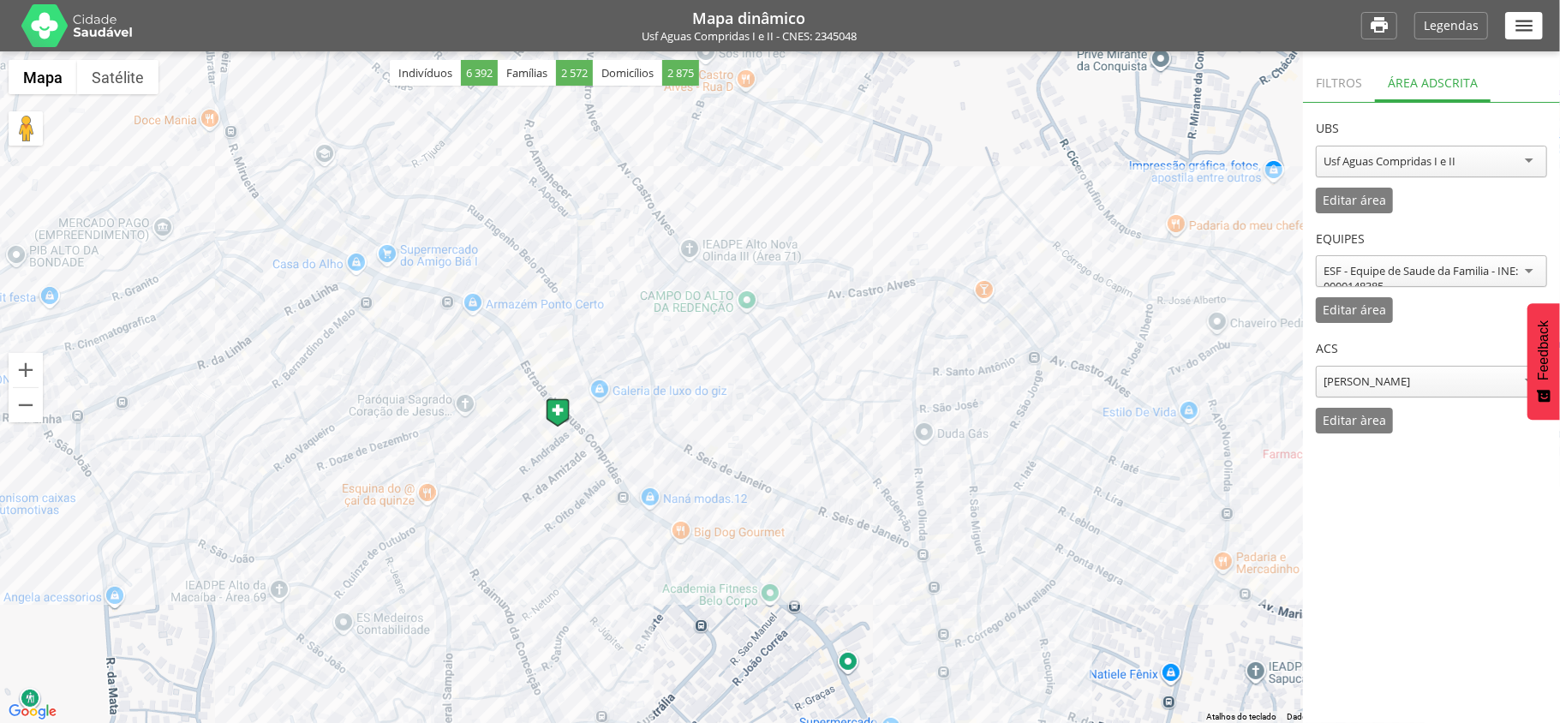
drag, startPoint x: 894, startPoint y: 538, endPoint x: 785, endPoint y: 535, distance: 108.8
click at [785, 535] on div at bounding box center [780, 387] width 1560 height 672
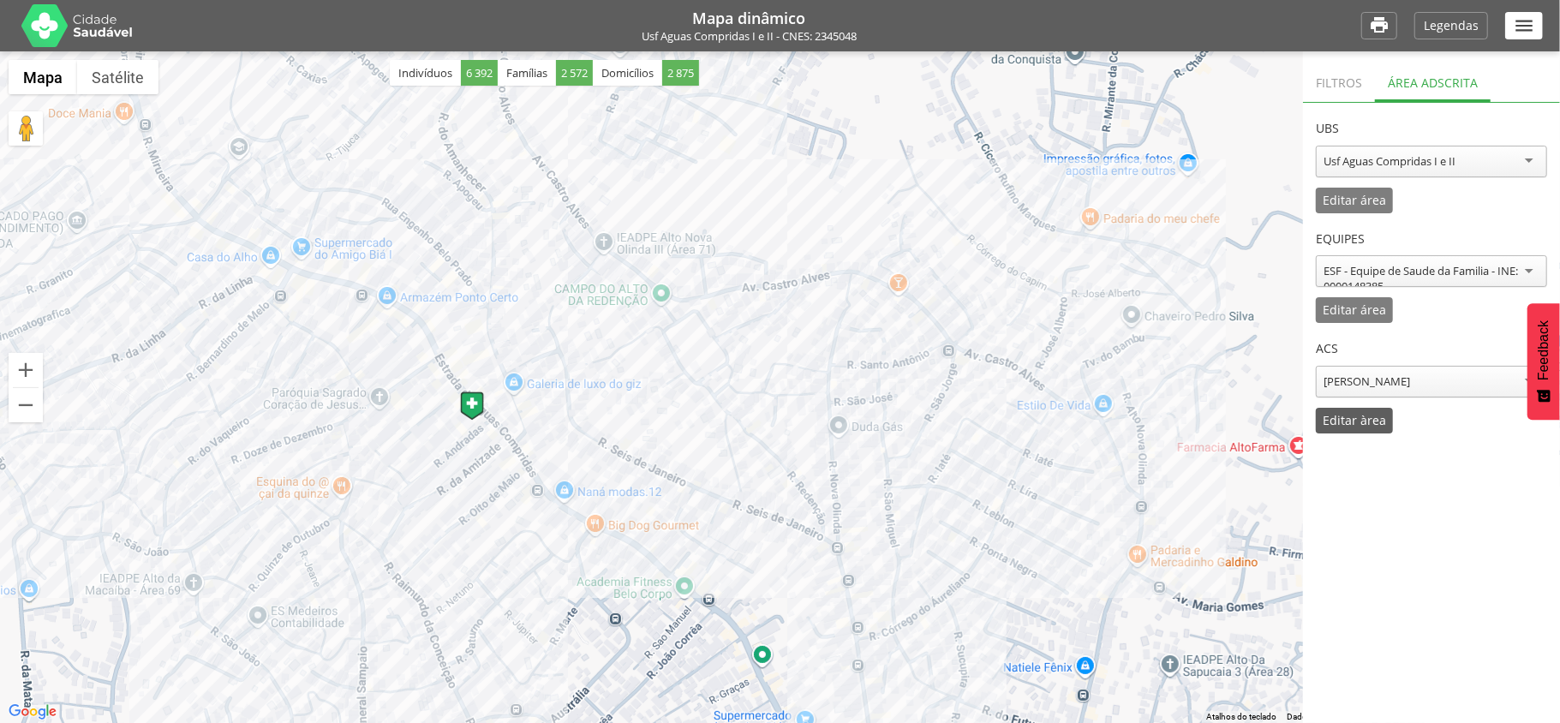
click at [1343, 429] on div "Editar àrea" at bounding box center [1354, 421] width 77 height 26
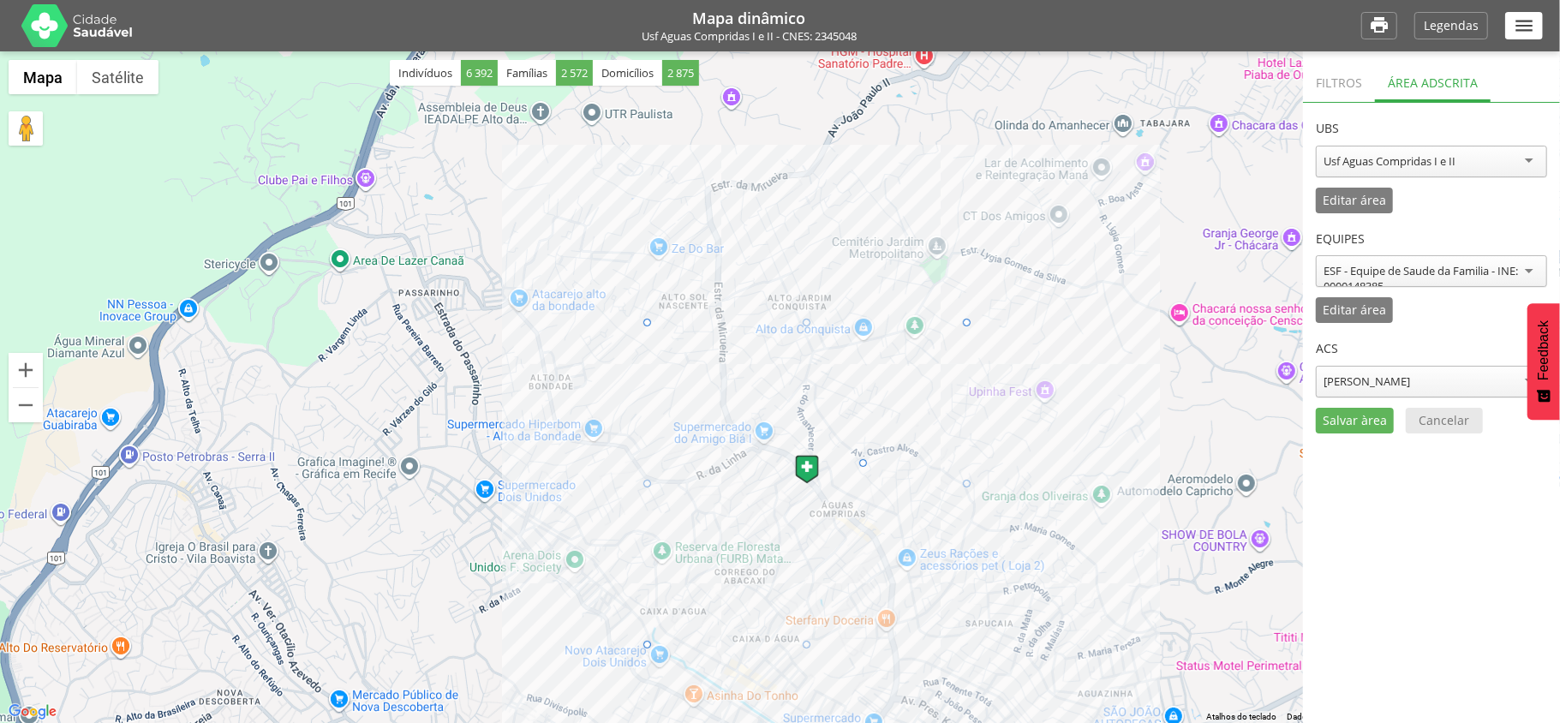
drag, startPoint x: 965, startPoint y: 642, endPoint x: 854, endPoint y: 449, distance: 222.9
drag, startPoint x: 649, startPoint y: 644, endPoint x: 772, endPoint y: 394, distance: 278.5
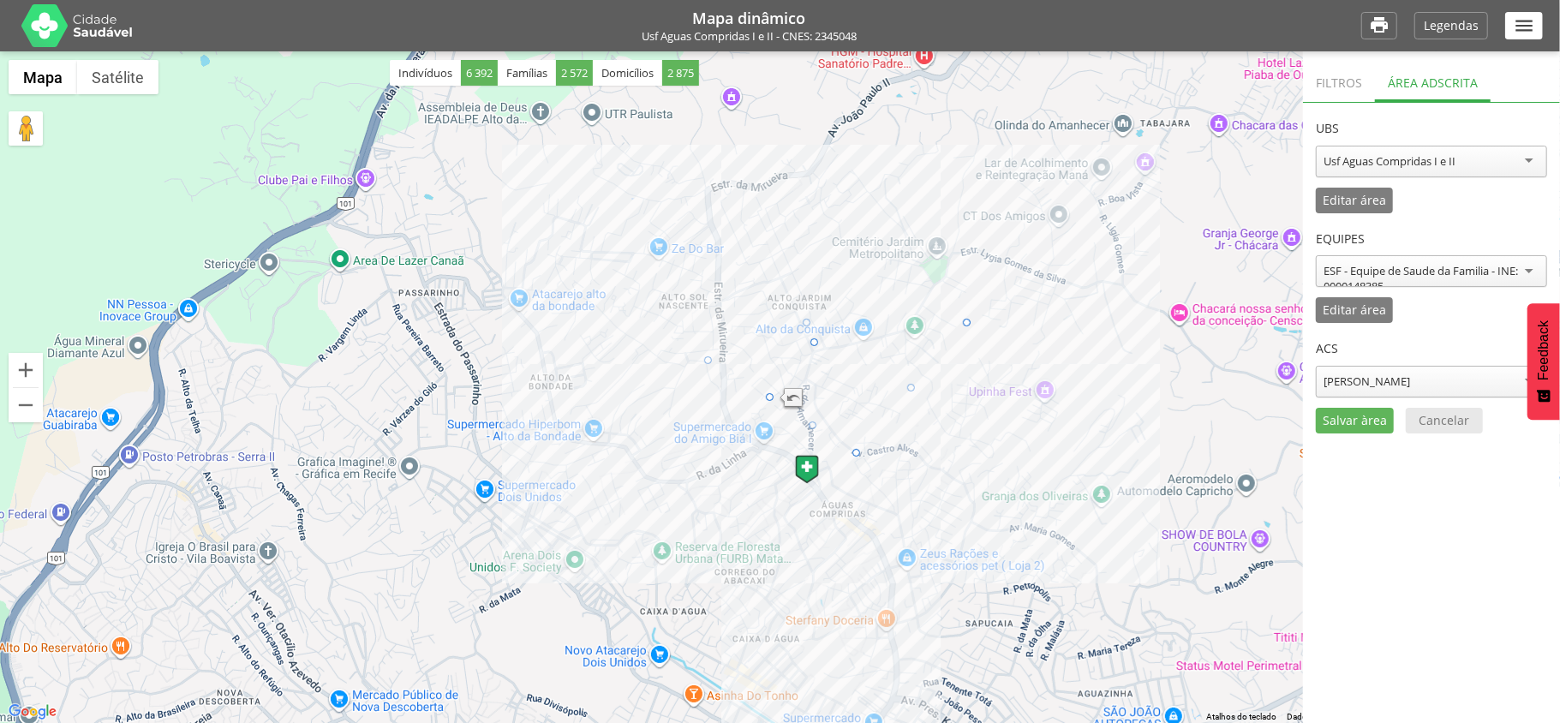
drag, startPoint x: 646, startPoint y: 326, endPoint x: 824, endPoint y: 351, distance: 179.9
drag, startPoint x: 887, startPoint y: 332, endPoint x: 877, endPoint y: 409, distance: 76.9
click at [1329, 415] on p "Salvar àrea" at bounding box center [1355, 421] width 64 height 12
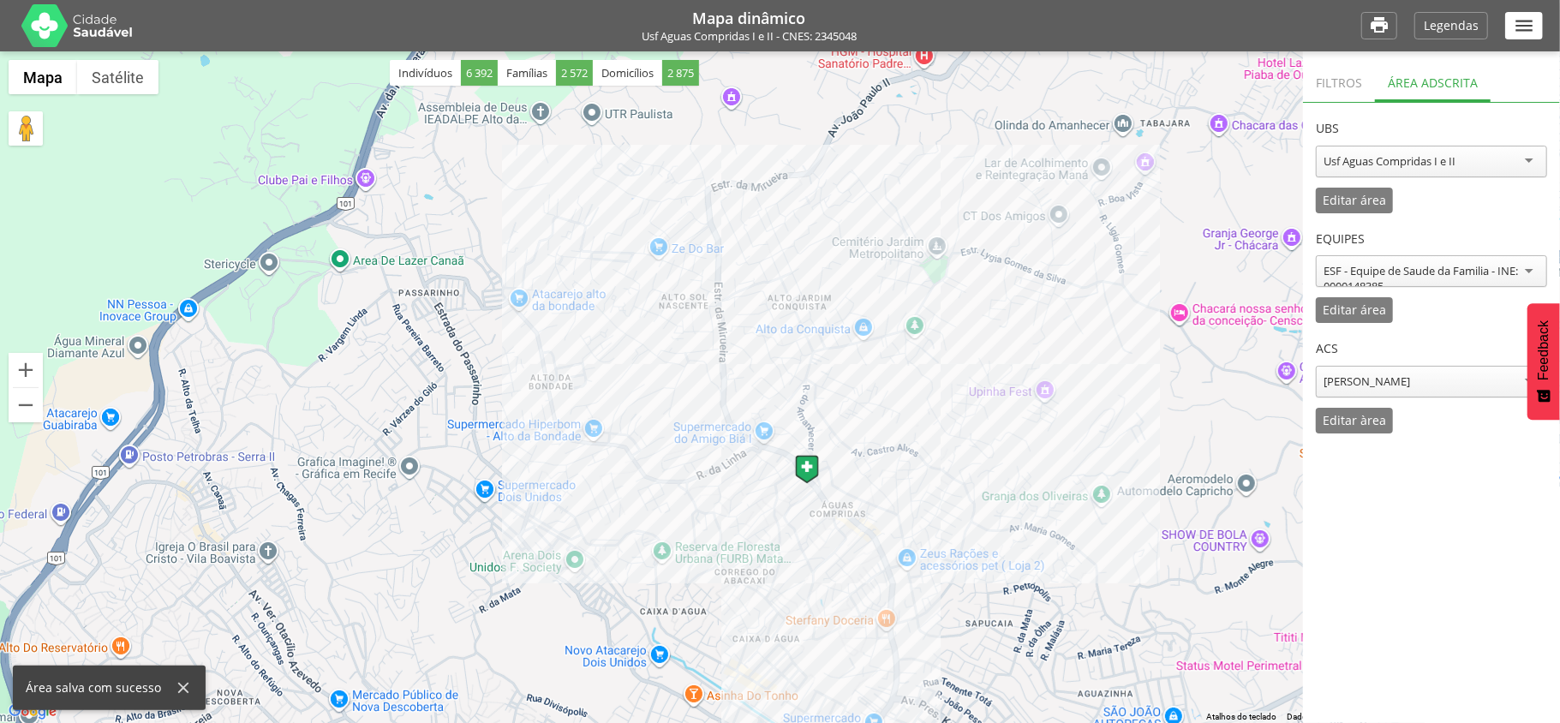
click at [1175, 372] on div at bounding box center [780, 387] width 1560 height 672
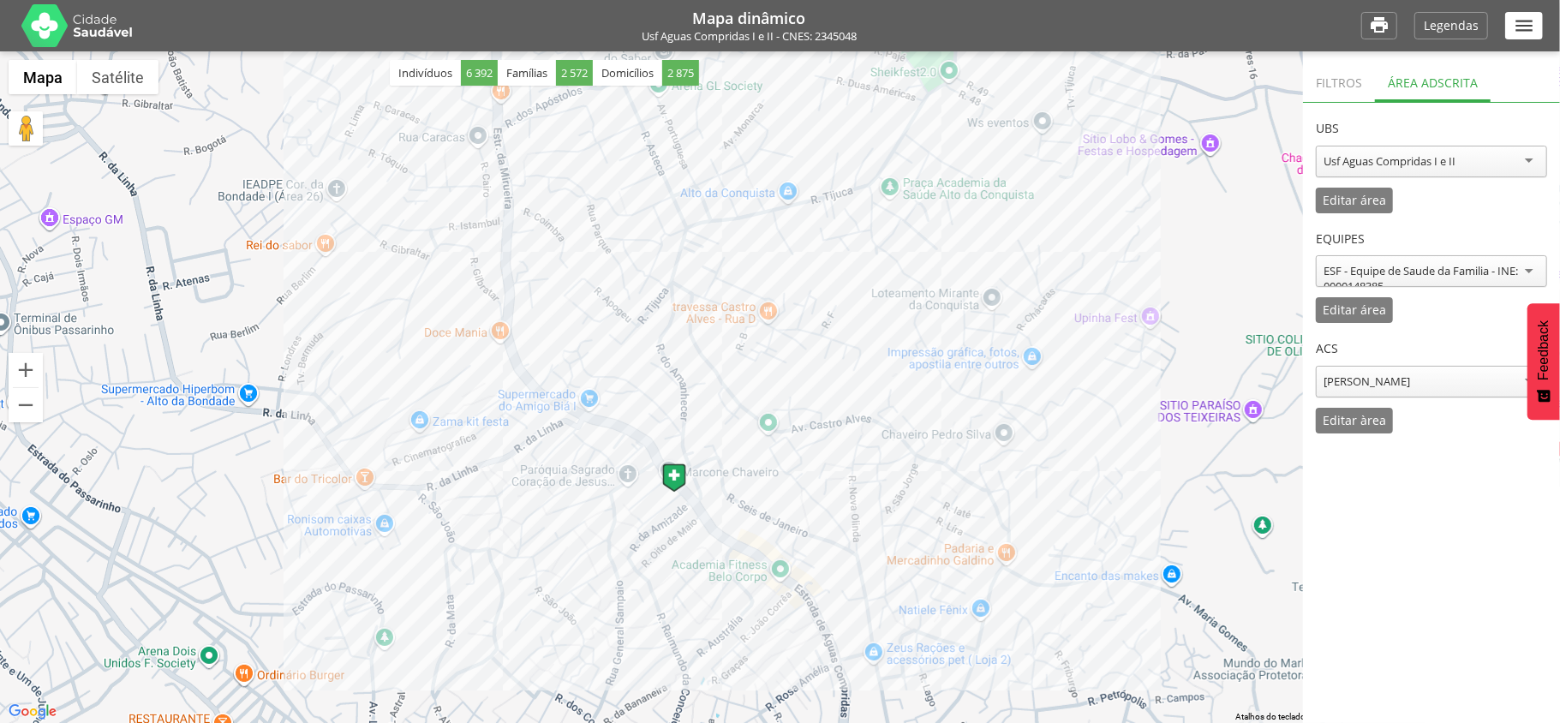
drag, startPoint x: 769, startPoint y: 334, endPoint x: 782, endPoint y: 391, distance: 58.8
click at [782, 391] on div at bounding box center [780, 387] width 1560 height 672
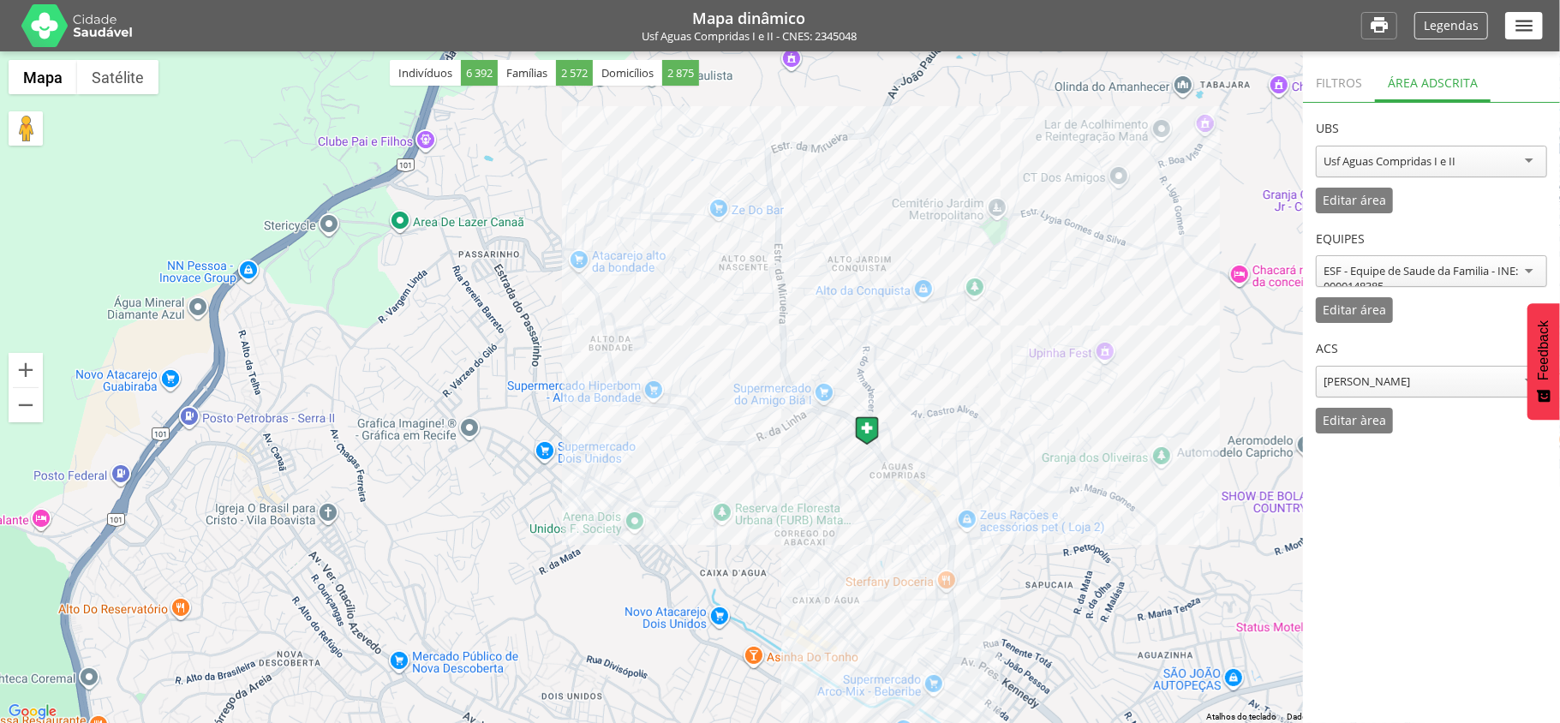
click at [1458, 27] on p "Legendas" at bounding box center [1451, 26] width 55 height 12
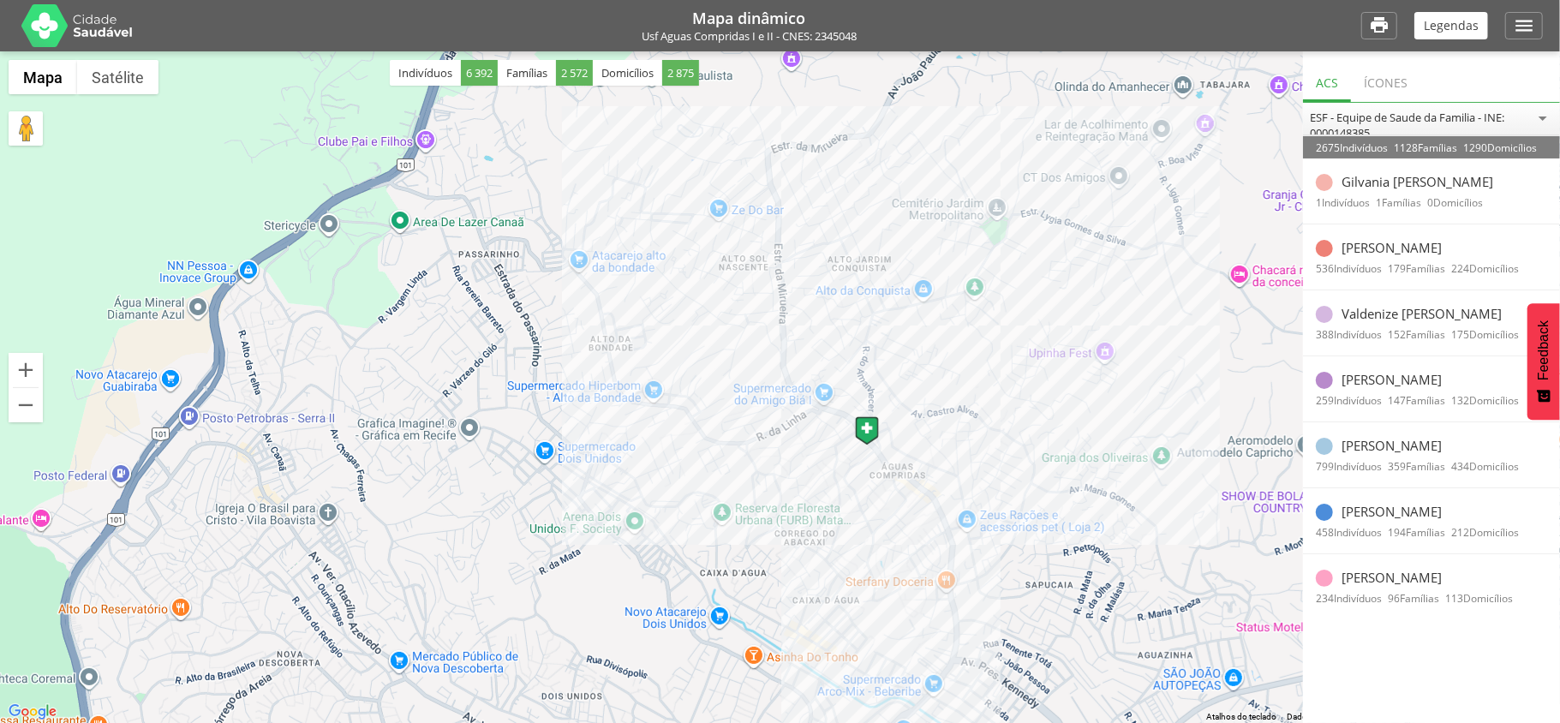
click at [1417, 188] on p "Gilvania [PERSON_NAME]" at bounding box center [1417, 181] width 152 height 15
click at [1030, 373] on div at bounding box center [780, 387] width 1560 height 672
click at [1526, 18] on icon "" at bounding box center [1524, 26] width 22 height 22
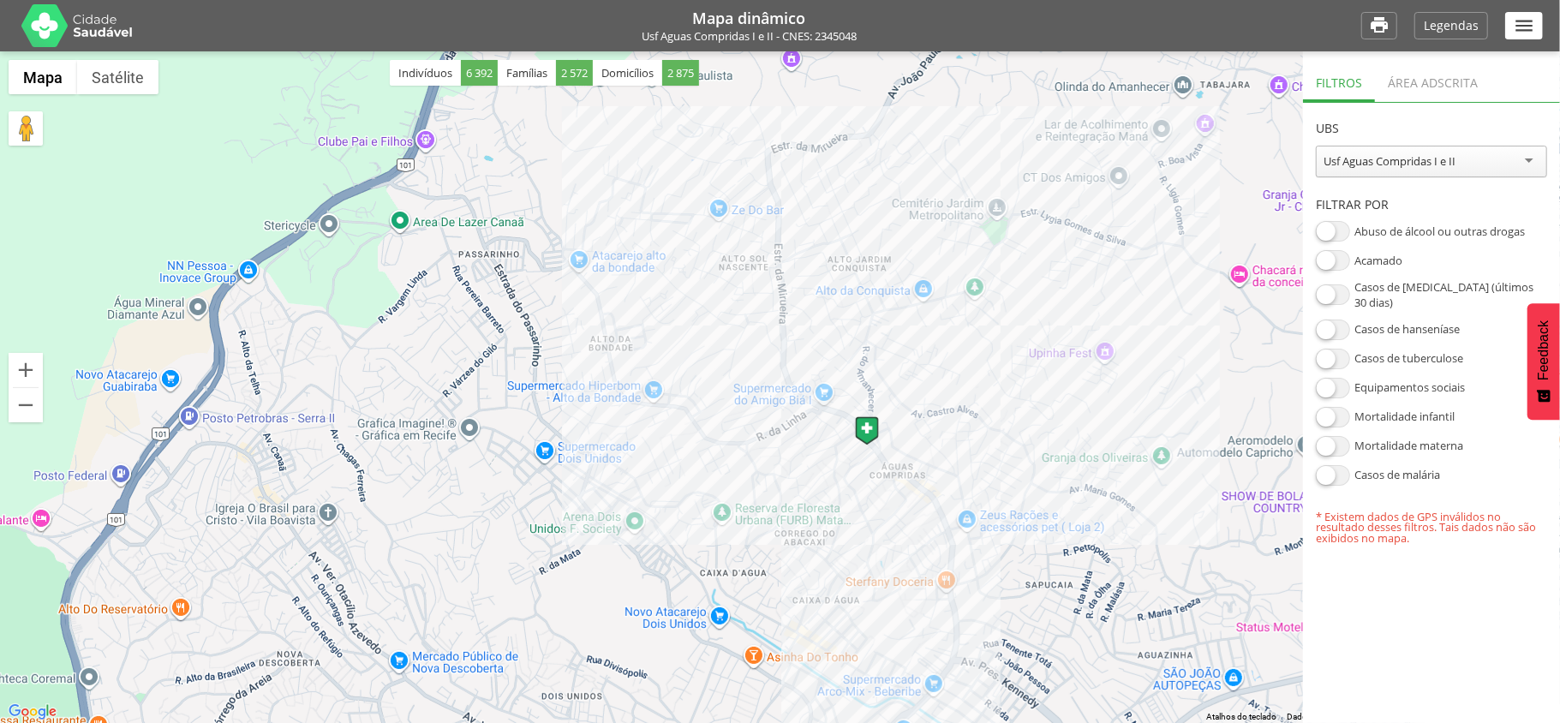
click at [1484, 86] on div "Área adscrita" at bounding box center [1433, 81] width 116 height 42
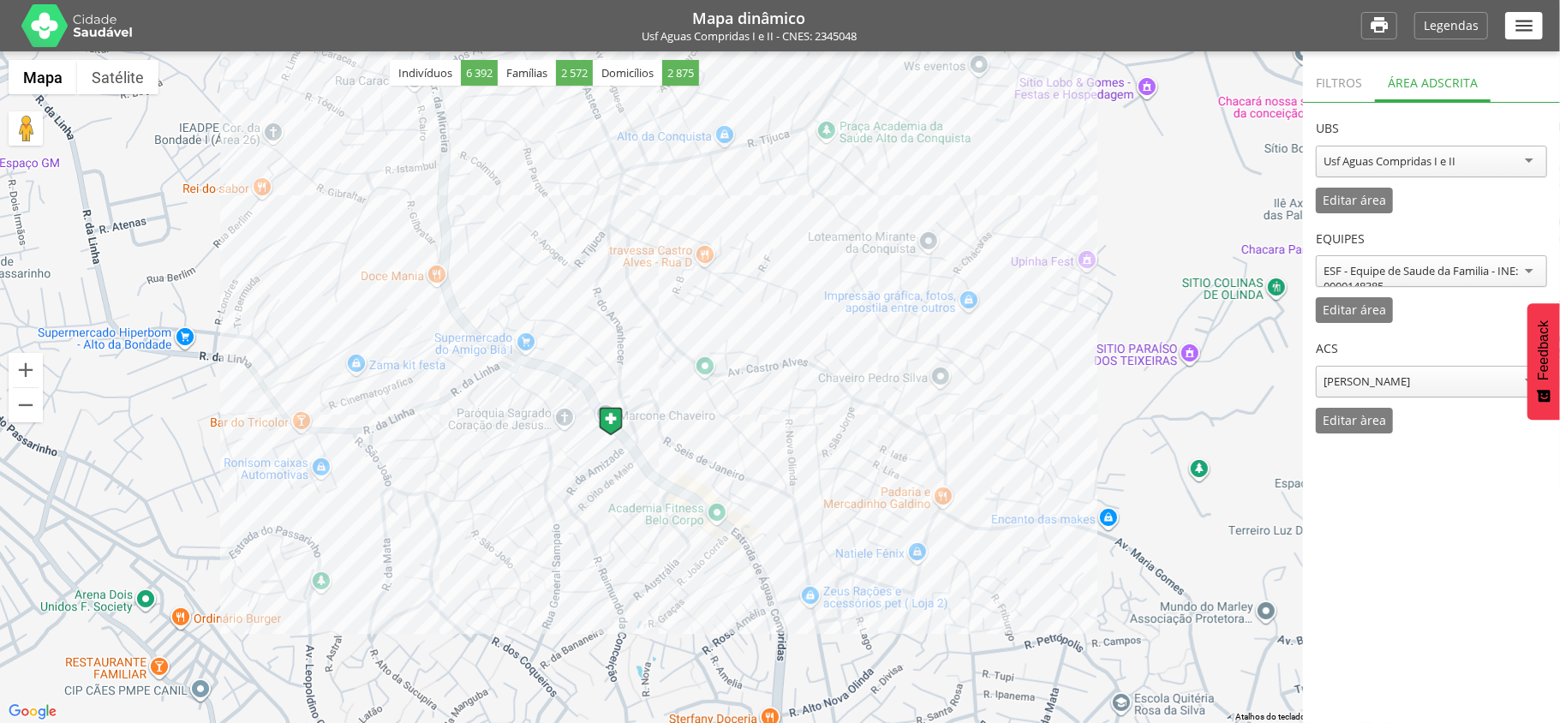
drag, startPoint x: 646, startPoint y: 326, endPoint x: 696, endPoint y: 430, distance: 114.9
click at [696, 430] on div at bounding box center [780, 387] width 1560 height 672
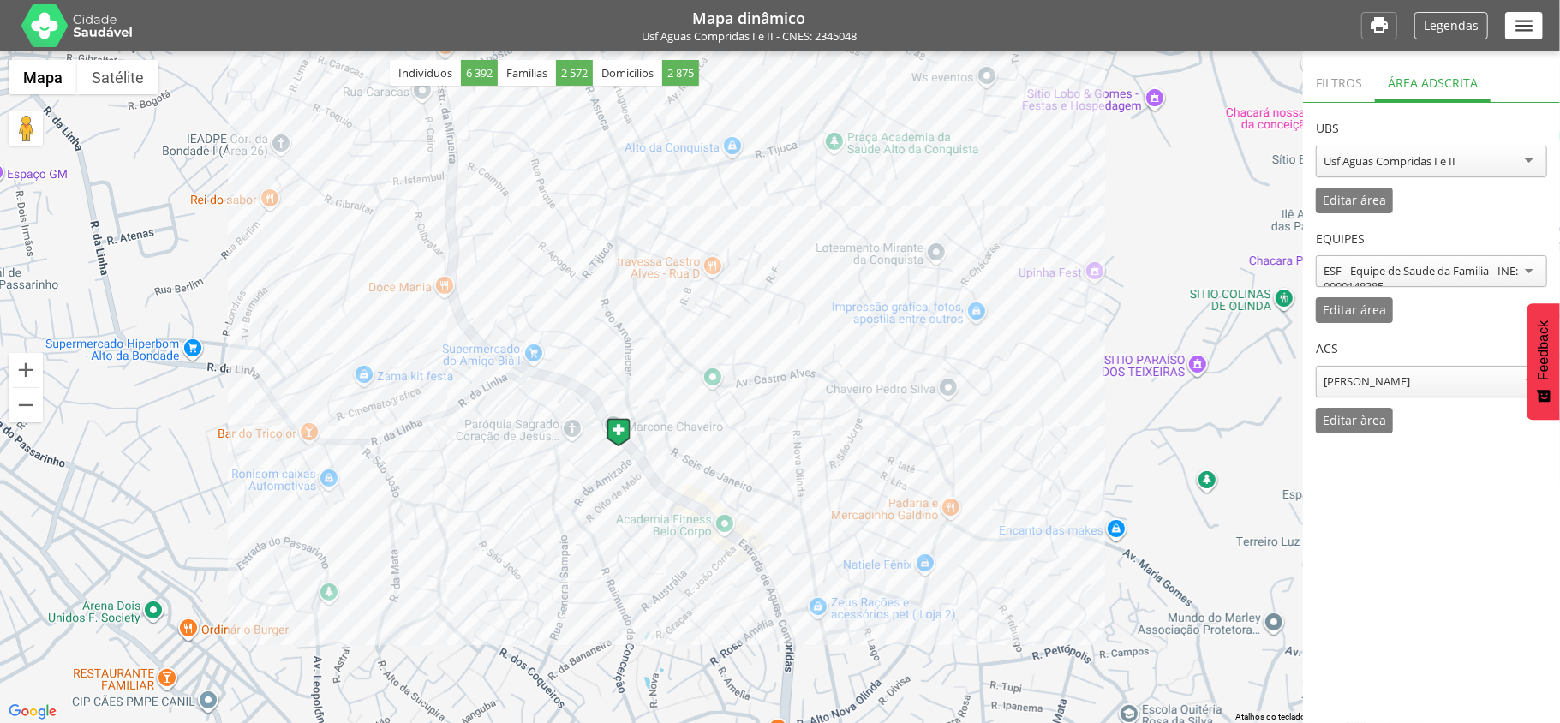
click at [1437, 22] on p "Legendas" at bounding box center [1451, 26] width 55 height 12
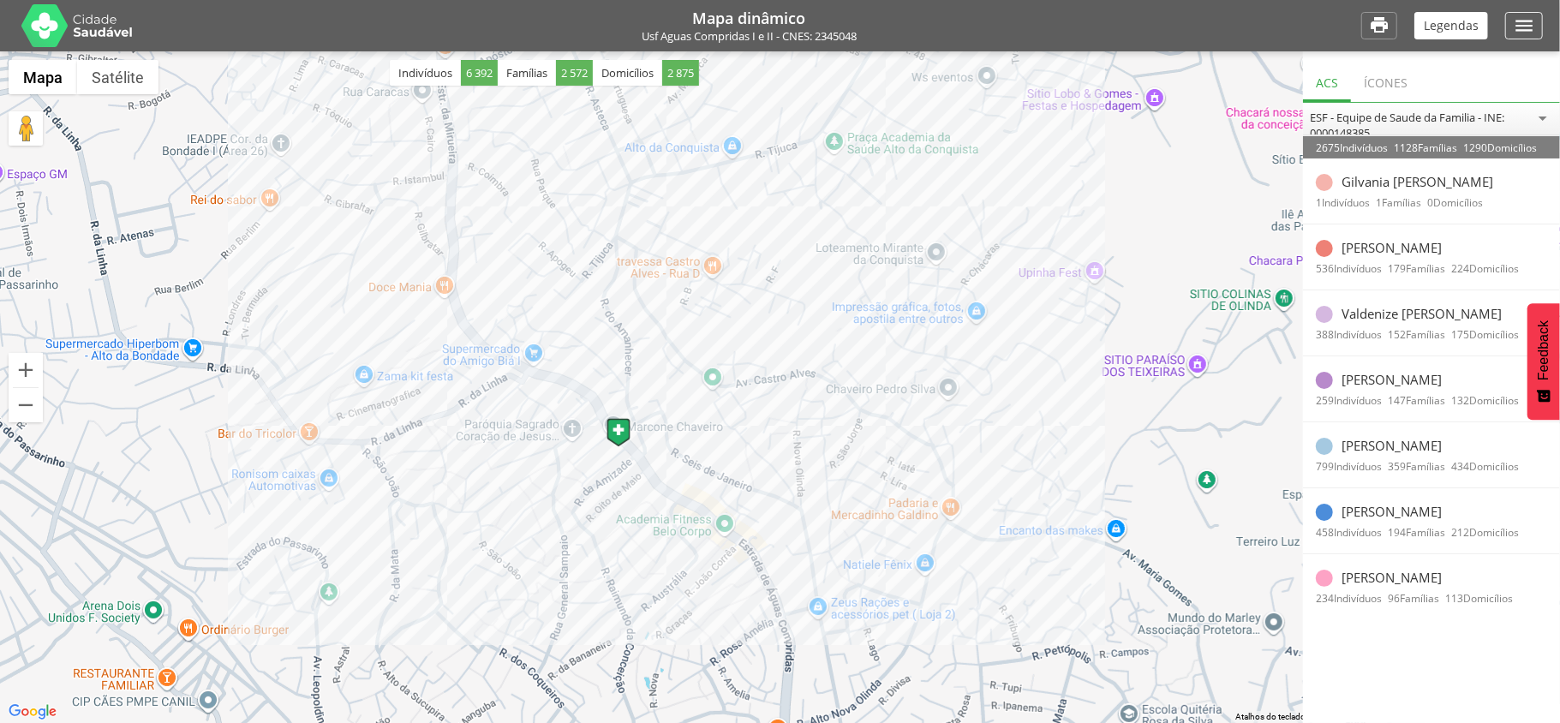
click at [1529, 18] on icon "" at bounding box center [1524, 26] width 22 height 22
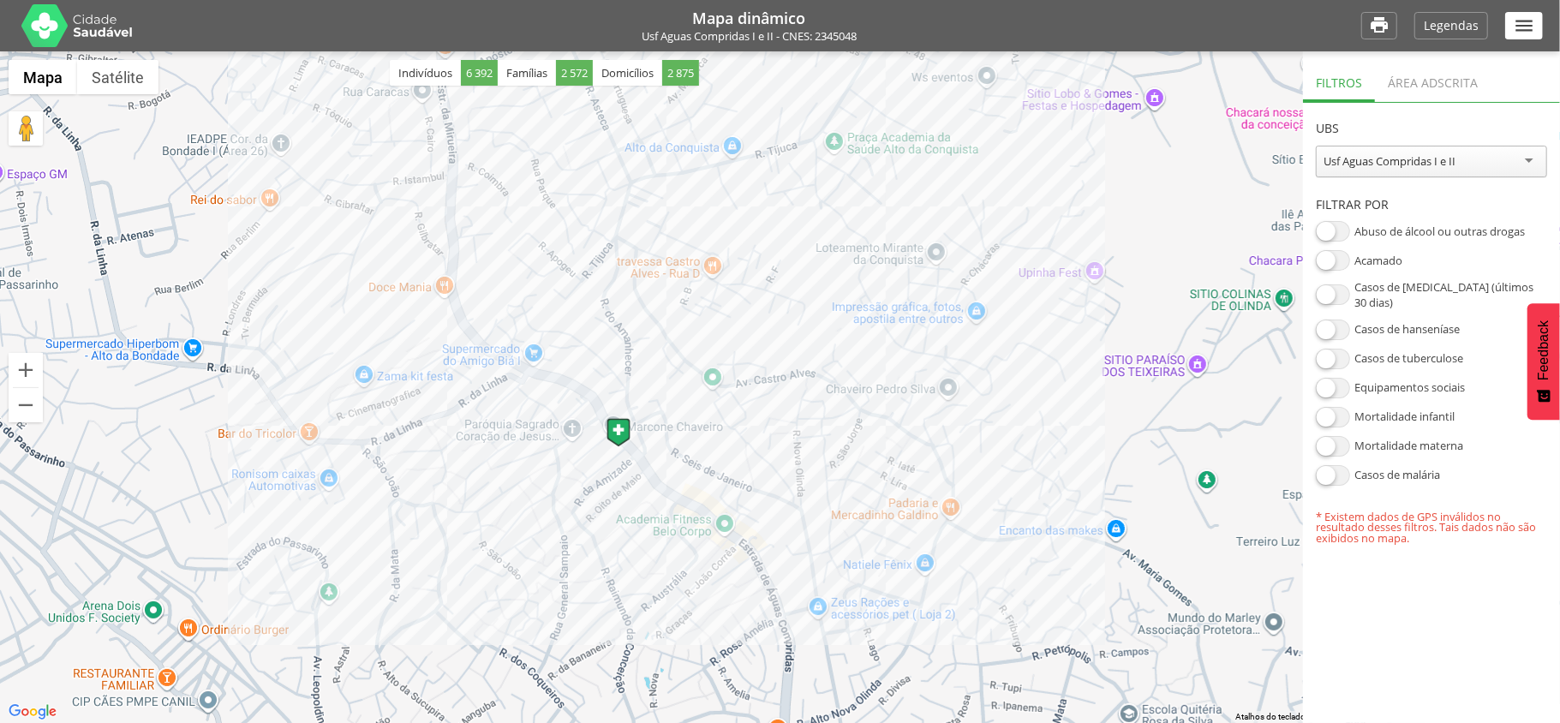
click at [1419, 81] on div "Área adscrita" at bounding box center [1433, 81] width 116 height 42
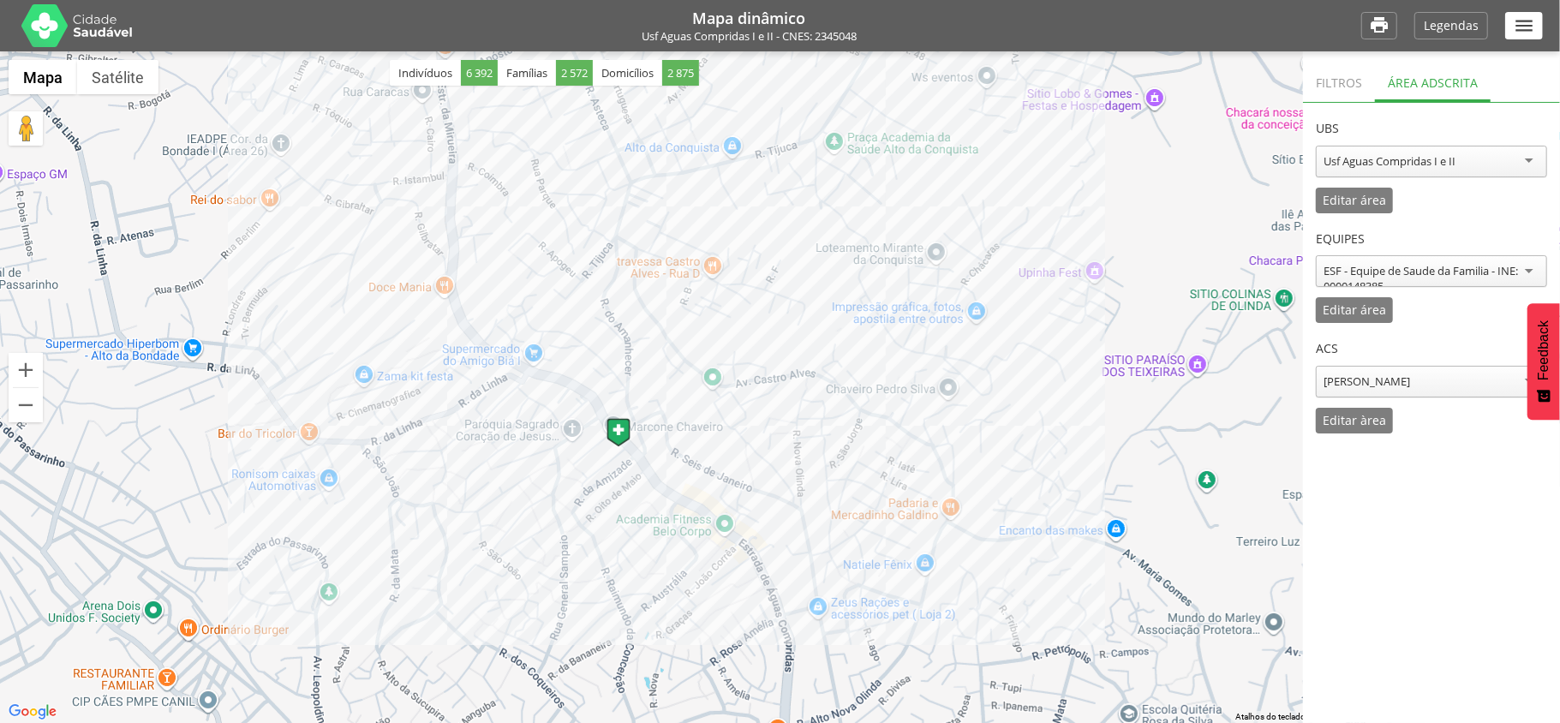
click at [1391, 278] on div "ESF - Equipe de Saude da Familia - INE: 0000148385" at bounding box center [1431, 278] width 216 height 31
click at [1420, 213] on header "Equipes" at bounding box center [1431, 234] width 231 height 43
click at [1360, 373] on div "[PERSON_NAME]" at bounding box center [1431, 382] width 231 height 32
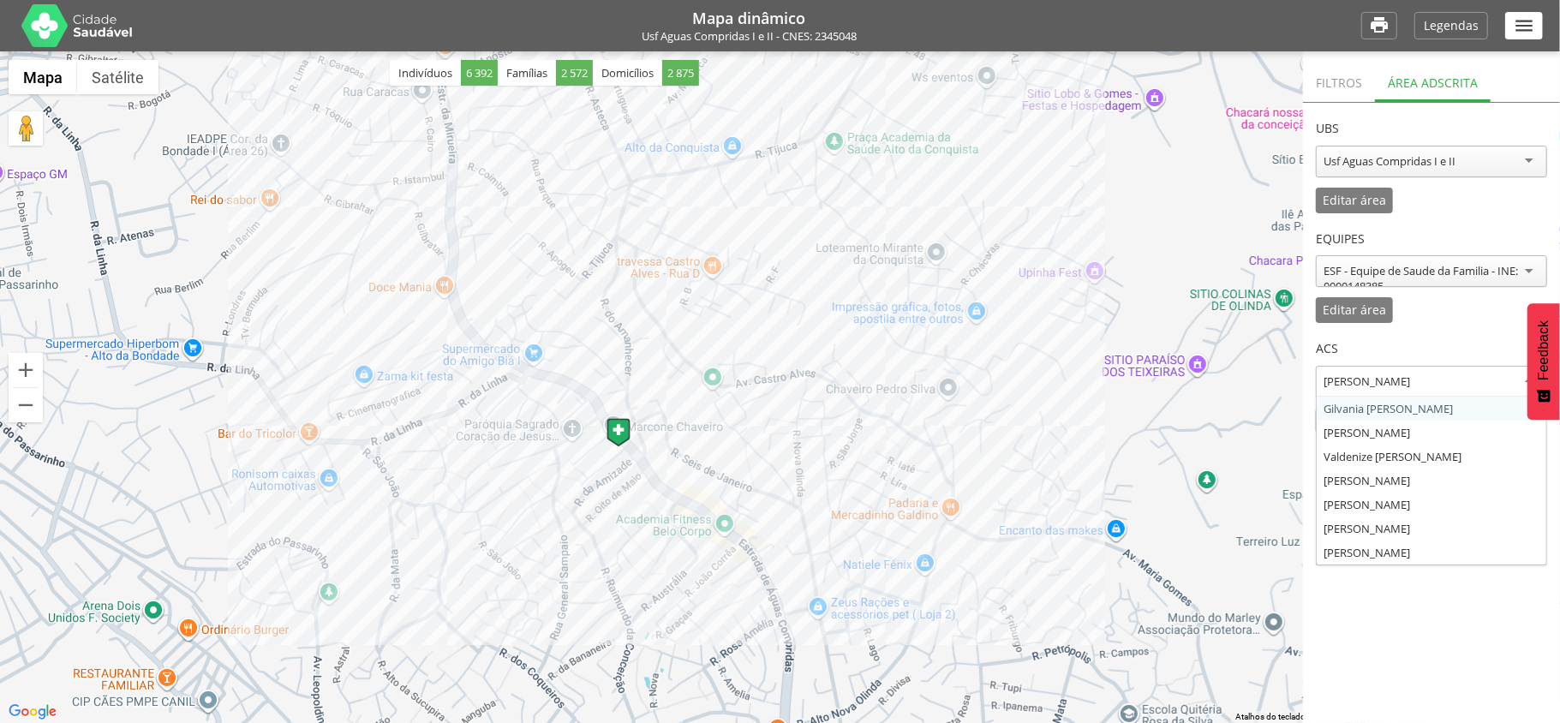
click at [1385, 326] on header "ACS" at bounding box center [1431, 344] width 231 height 43
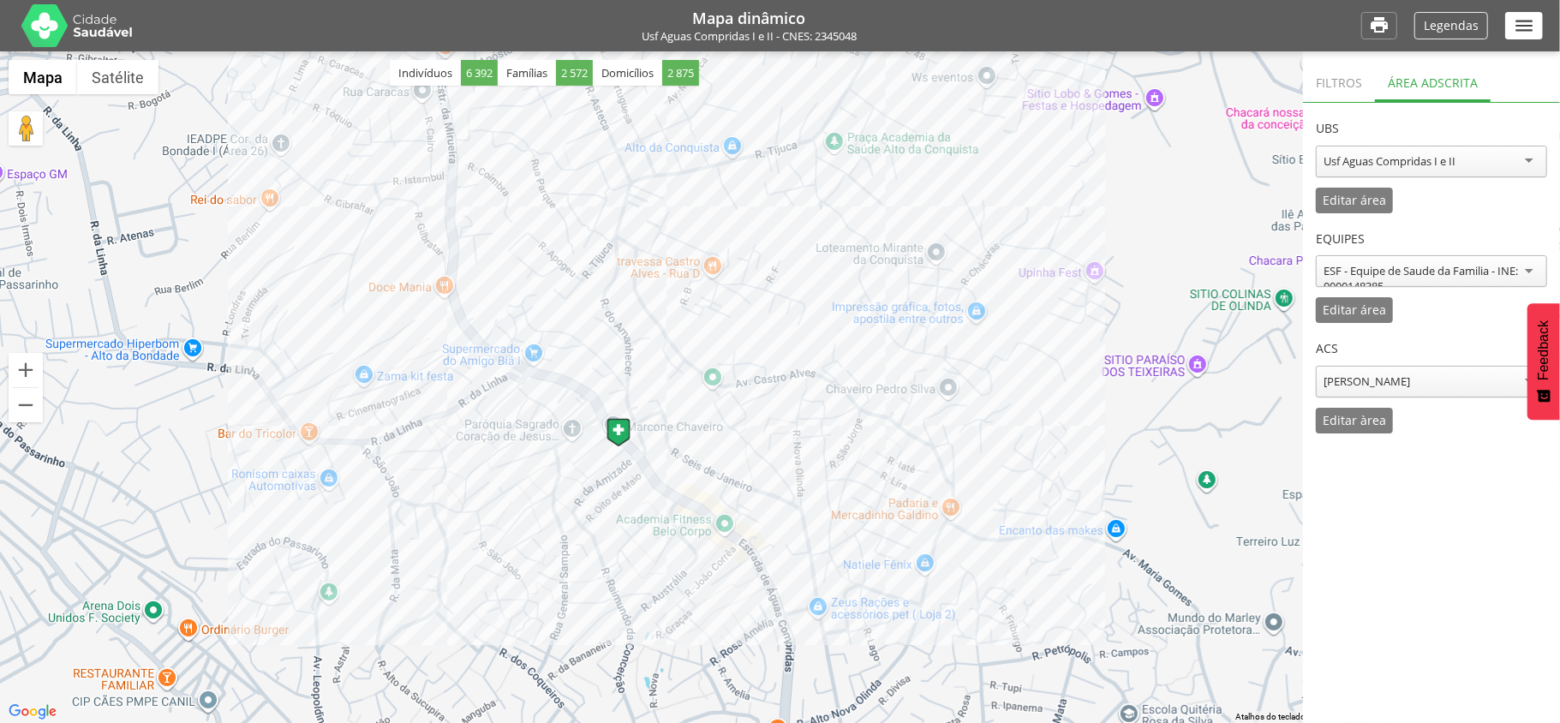
click at [1467, 24] on p "Legendas" at bounding box center [1451, 26] width 55 height 12
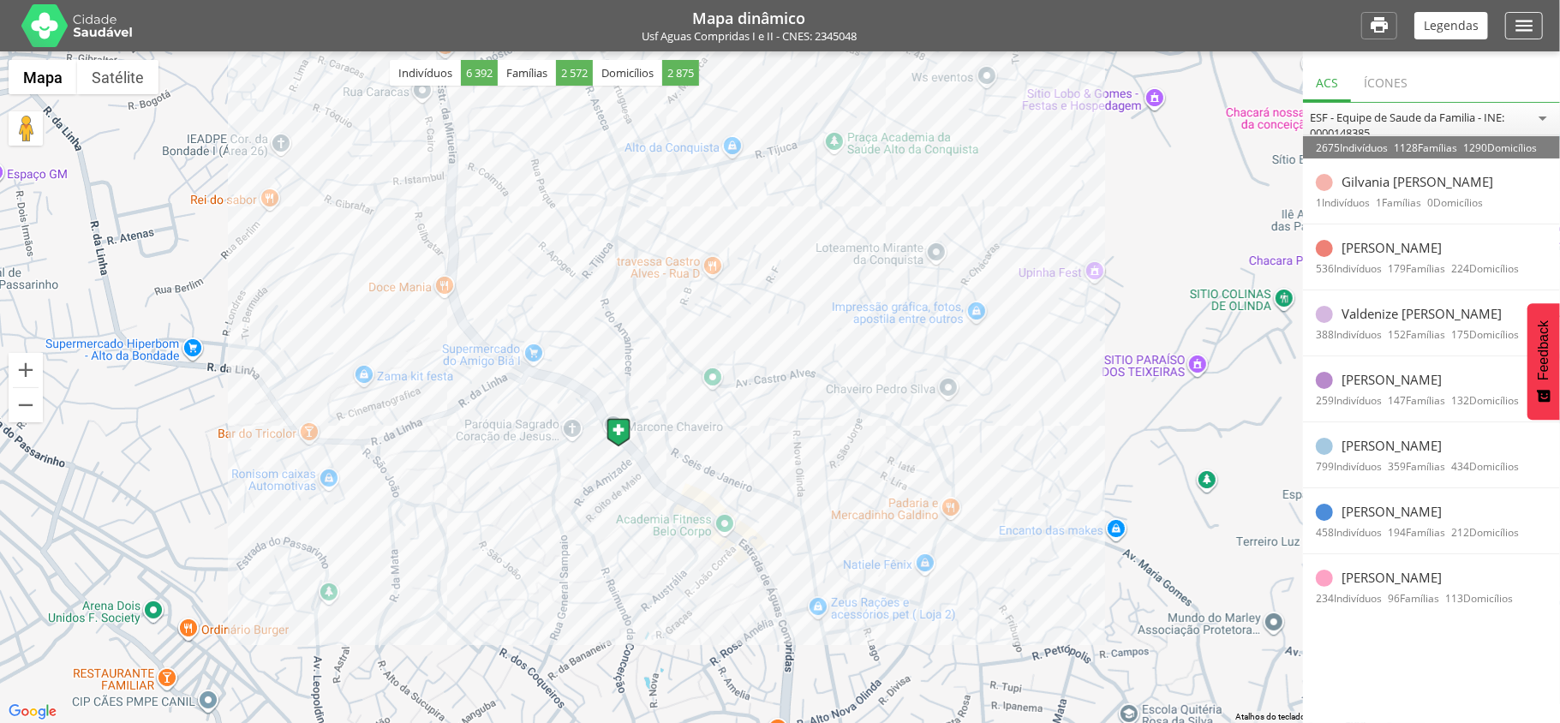
click at [1513, 15] on icon "" at bounding box center [1524, 26] width 22 height 22
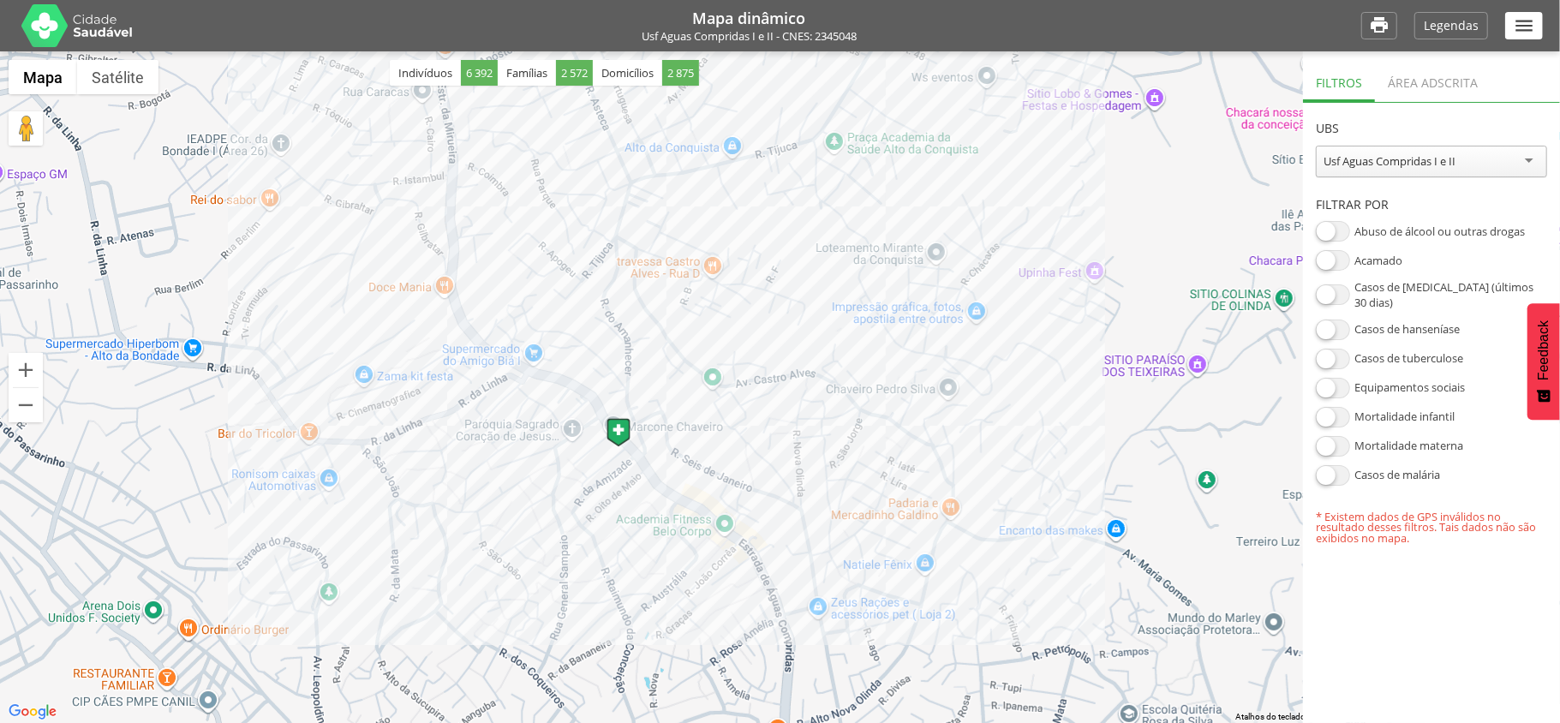
click at [1415, 82] on div "Área adscrita" at bounding box center [1433, 81] width 116 height 42
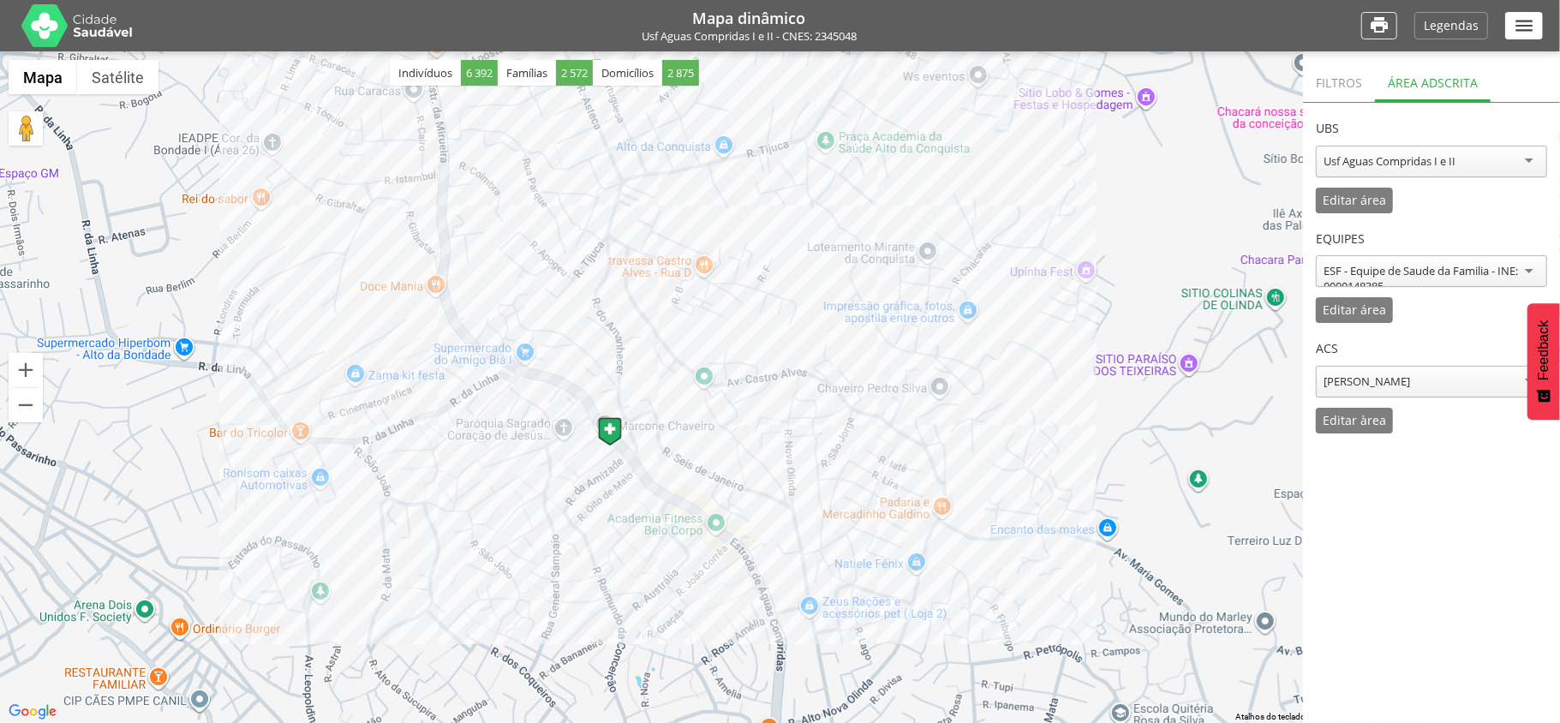
click at [1376, 22] on icon "" at bounding box center [1379, 26] width 21 height 22
